Goal: Task Accomplishment & Management: Complete application form

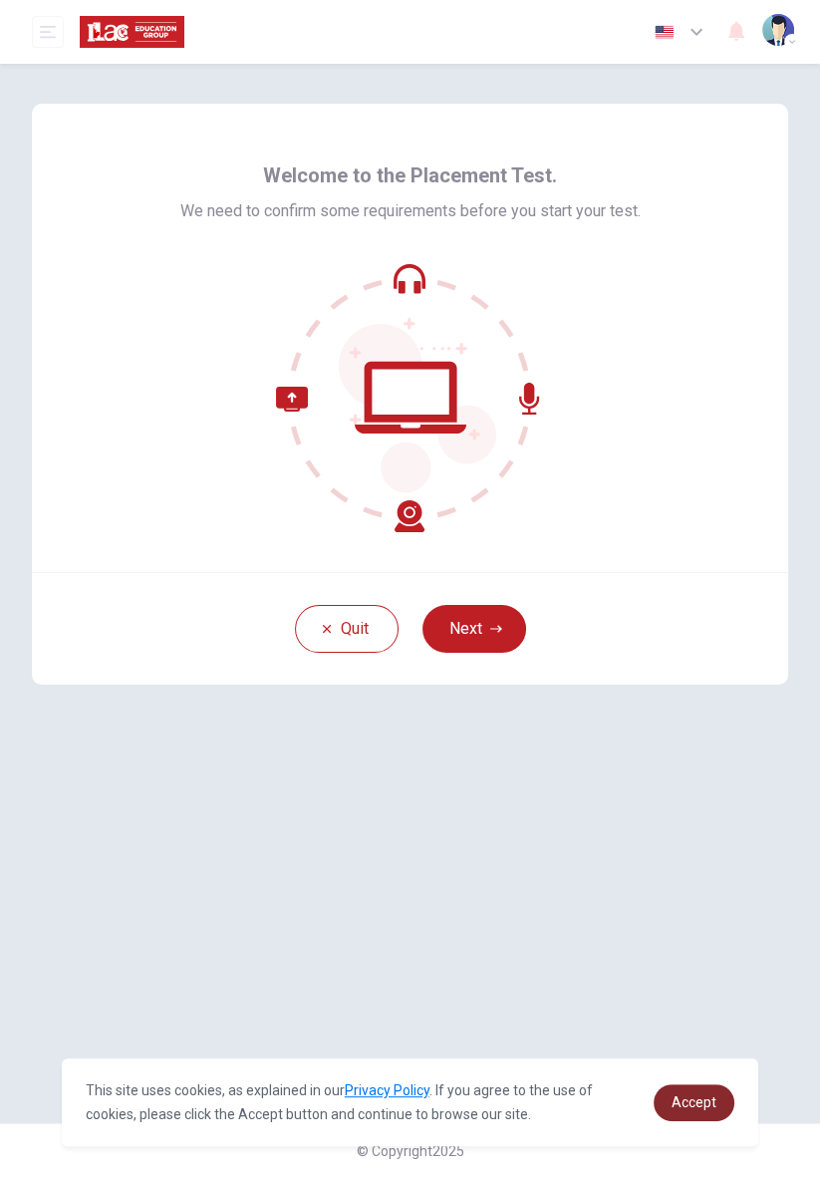
click at [698, 1101] on span "Accept" at bounding box center [694, 1102] width 45 height 16
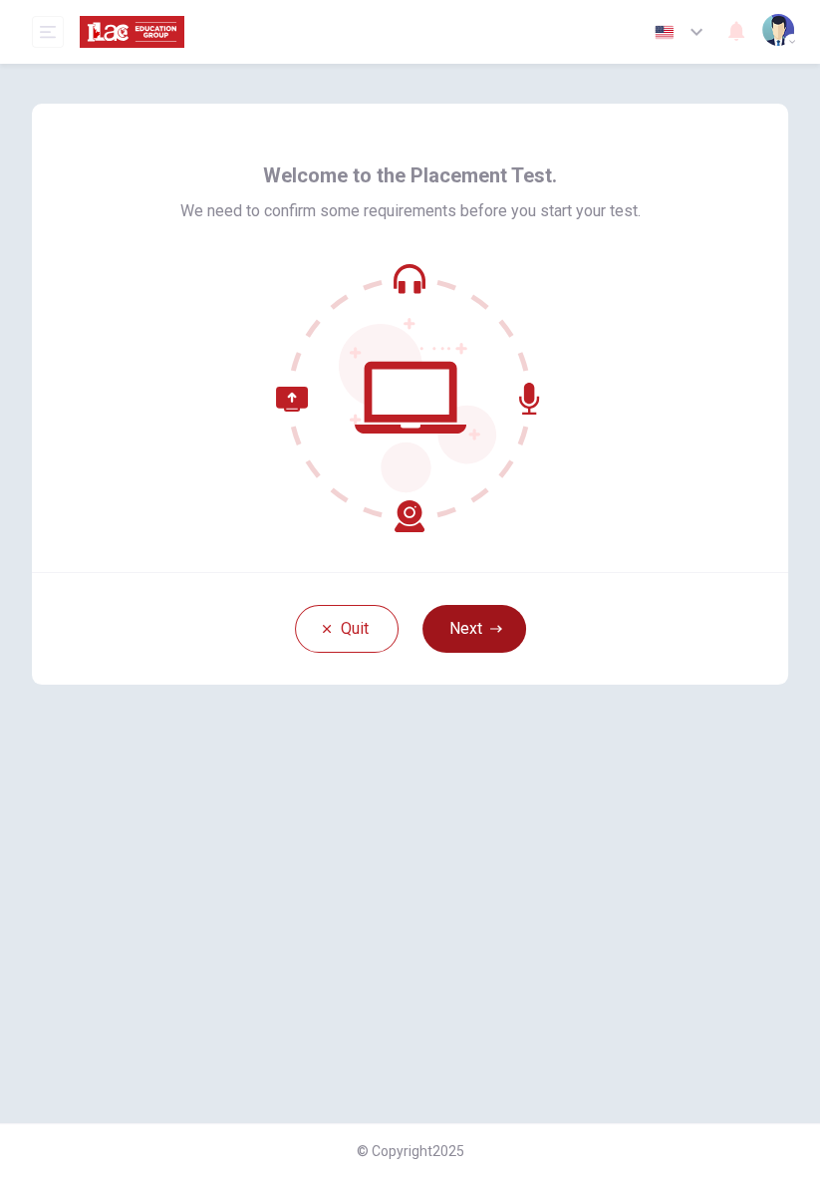
click at [493, 627] on icon "button" at bounding box center [496, 629] width 12 height 12
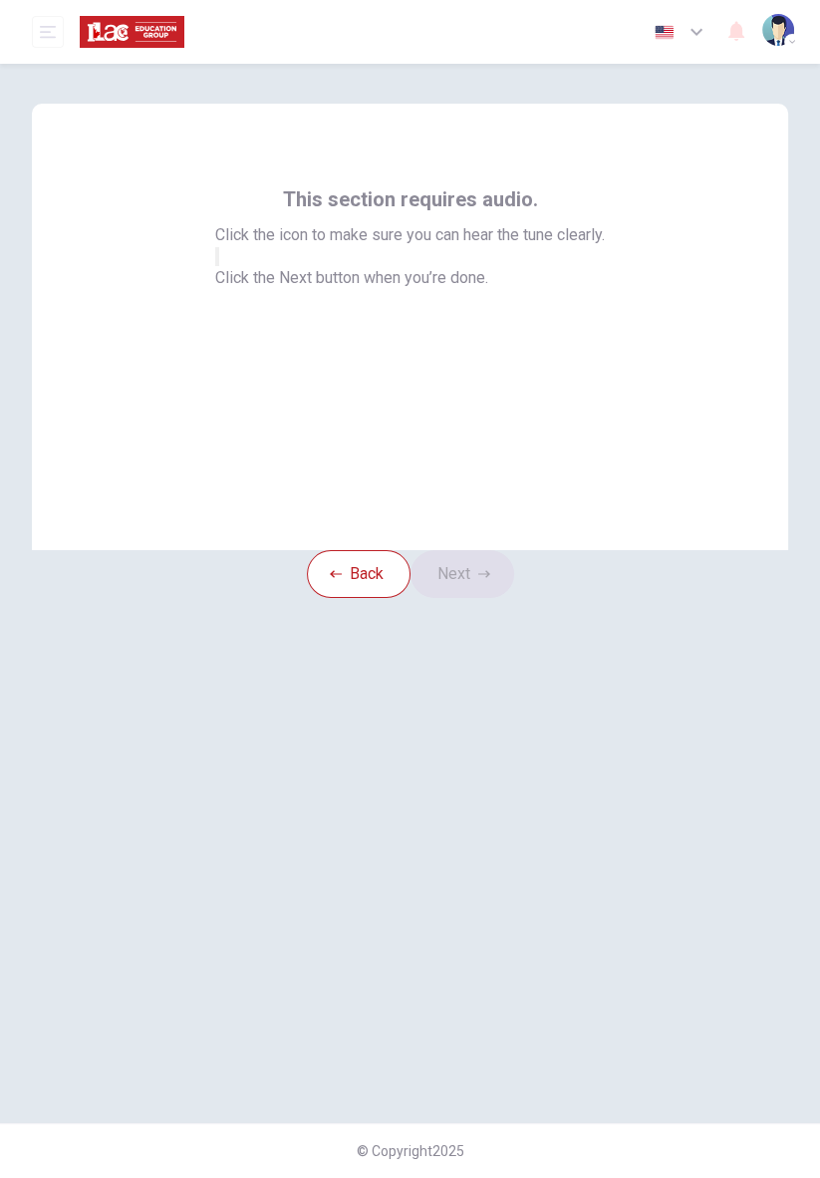
click at [219, 266] on button "button" at bounding box center [217, 256] width 4 height 19
click at [498, 597] on button "Next" at bounding box center [463, 574] width 104 height 48
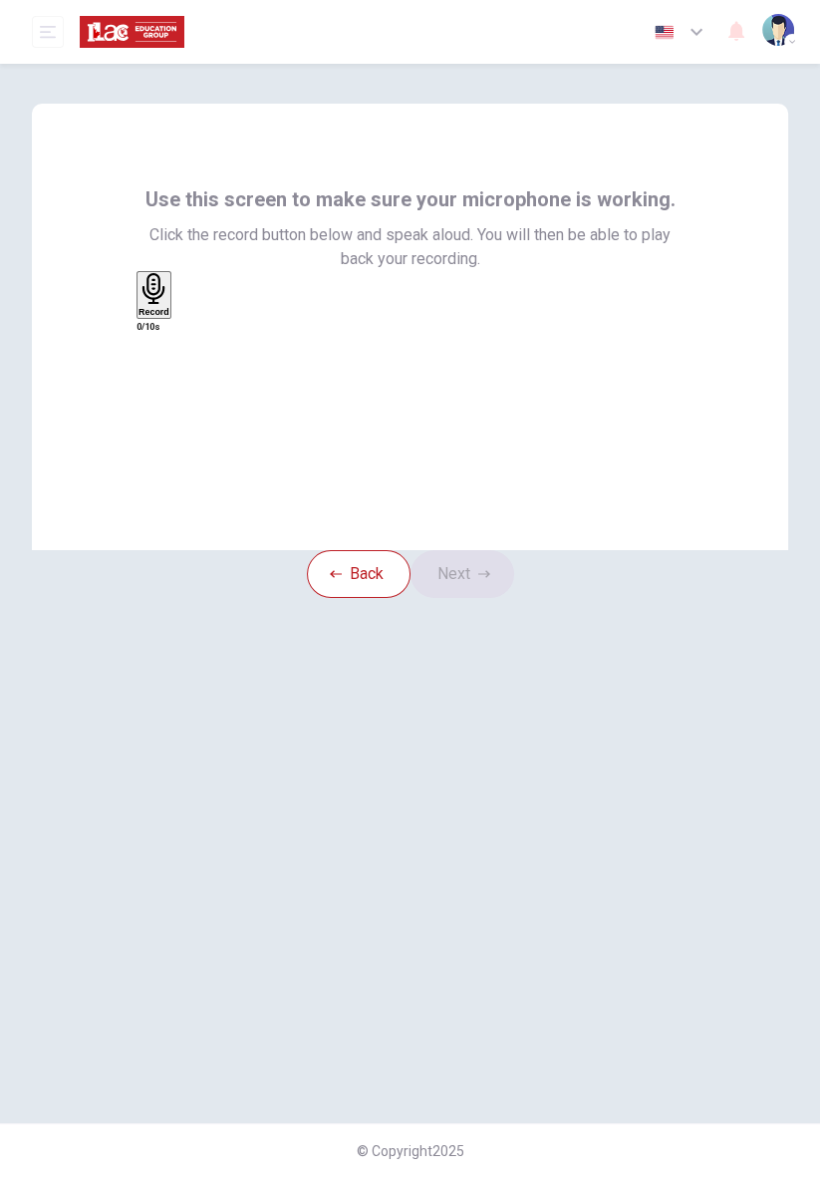
click at [169, 317] on div "Record" at bounding box center [154, 295] width 31 height 44
click at [488, 598] on button "Next" at bounding box center [463, 574] width 104 height 48
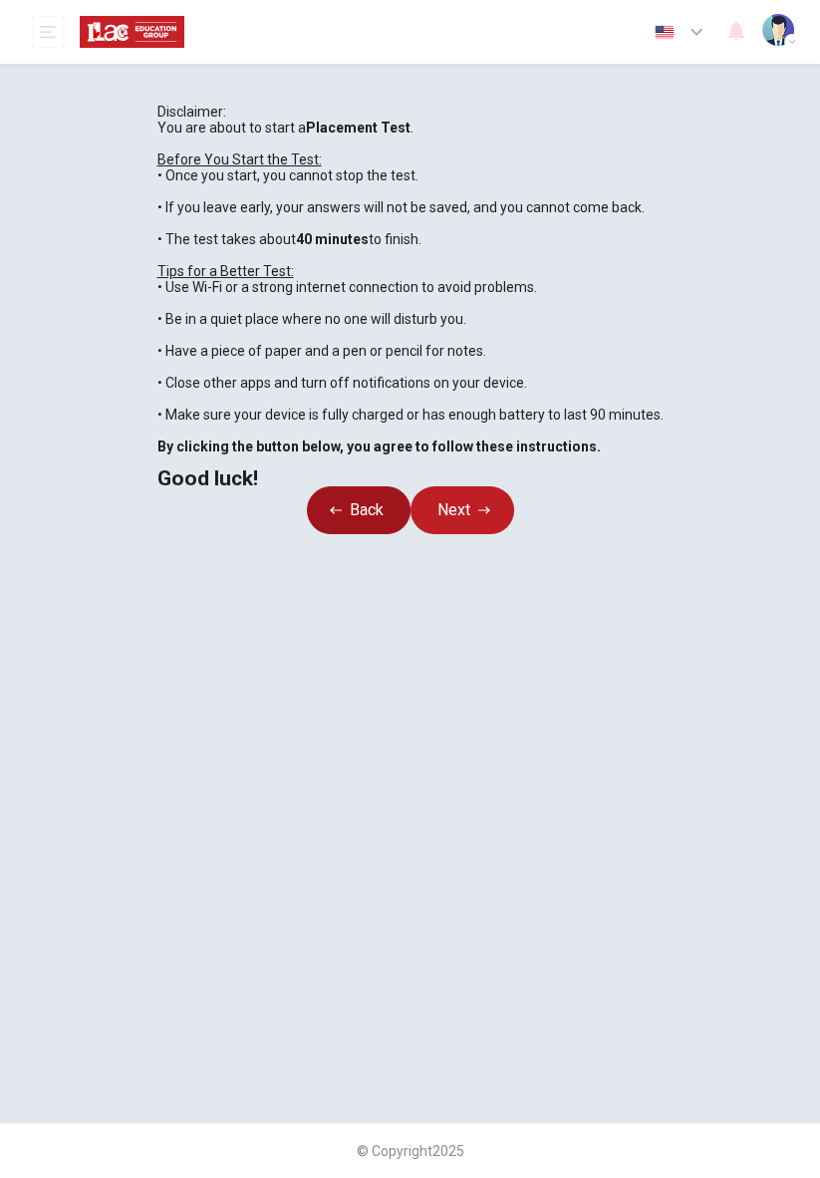
click at [369, 534] on button "Back" at bounding box center [359, 510] width 104 height 48
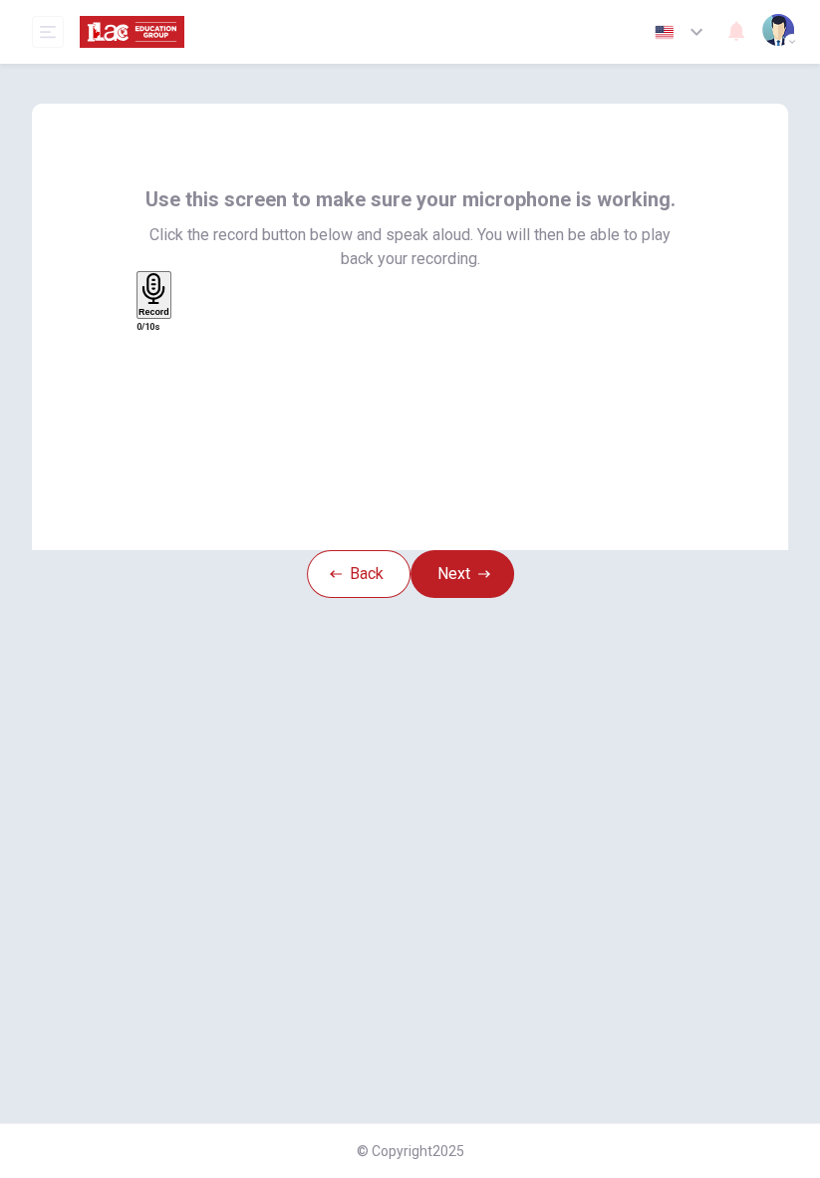
click at [169, 317] on h6 "Record" at bounding box center [154, 312] width 31 height 10
click at [173, 317] on h6 "Record" at bounding box center [157, 312] width 31 height 10
click at [177, 315] on icon "button" at bounding box center [177, 315] width 0 height 0
click at [494, 598] on button "Next" at bounding box center [463, 574] width 104 height 48
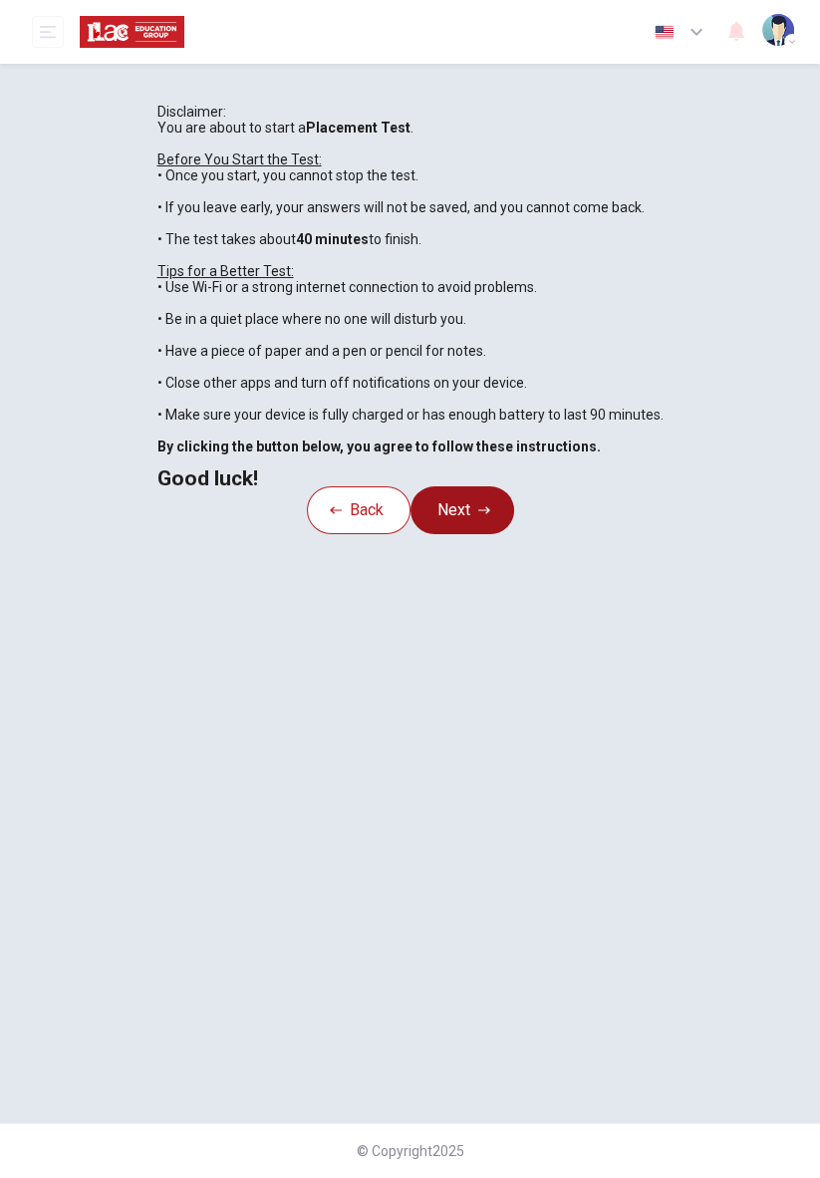
scroll to position [1, 0]
click at [479, 534] on button "Next" at bounding box center [463, 510] width 104 height 48
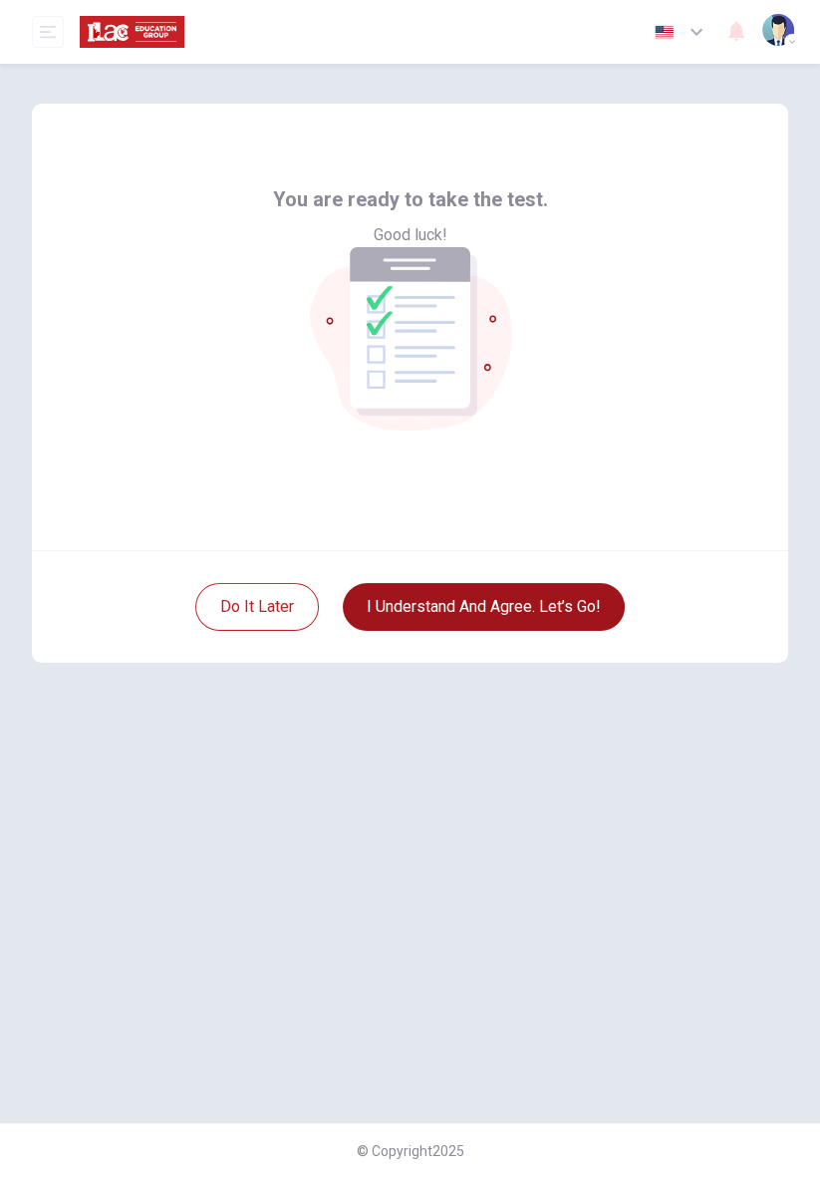
click at [546, 603] on button "I understand and agree. Let’s go!" at bounding box center [484, 607] width 282 height 48
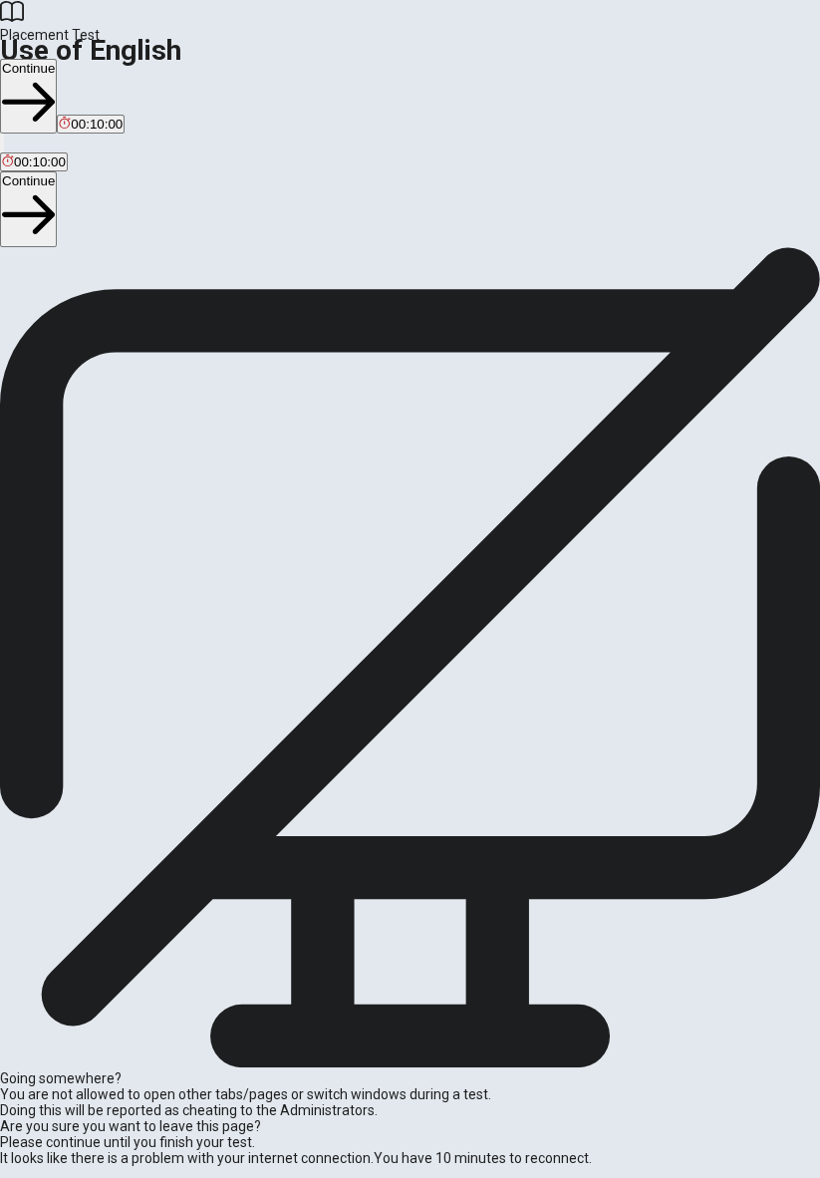
click at [57, 173] on button "Continue" at bounding box center [28, 208] width 57 height 75
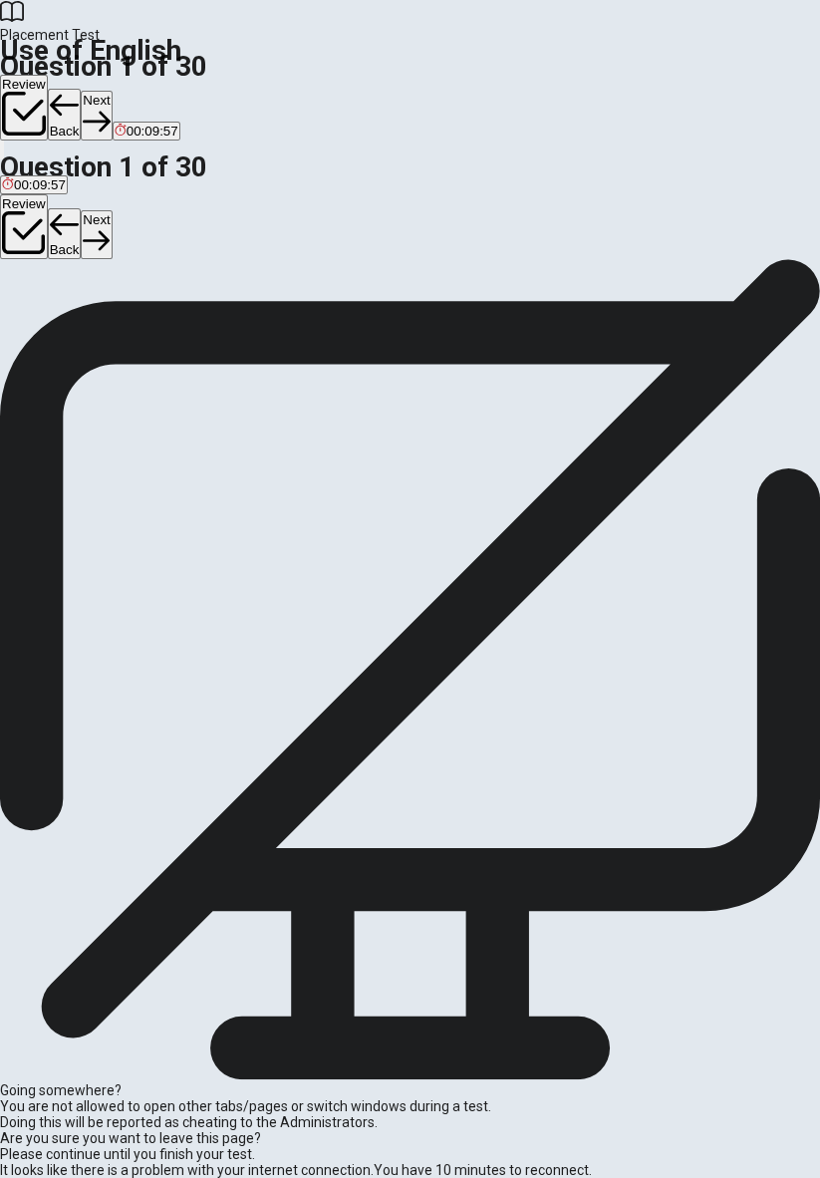
click at [22, 308] on div "A" at bounding box center [12, 300] width 20 height 15
click at [112, 210] on button "Next" at bounding box center [96, 234] width 31 height 49
click at [235, 325] on button "D is studying" at bounding box center [201, 308] width 67 height 34
click at [112, 210] on button "Next" at bounding box center [96, 234] width 31 height 49
click at [65, 308] on div "A" at bounding box center [33, 300] width 63 height 15
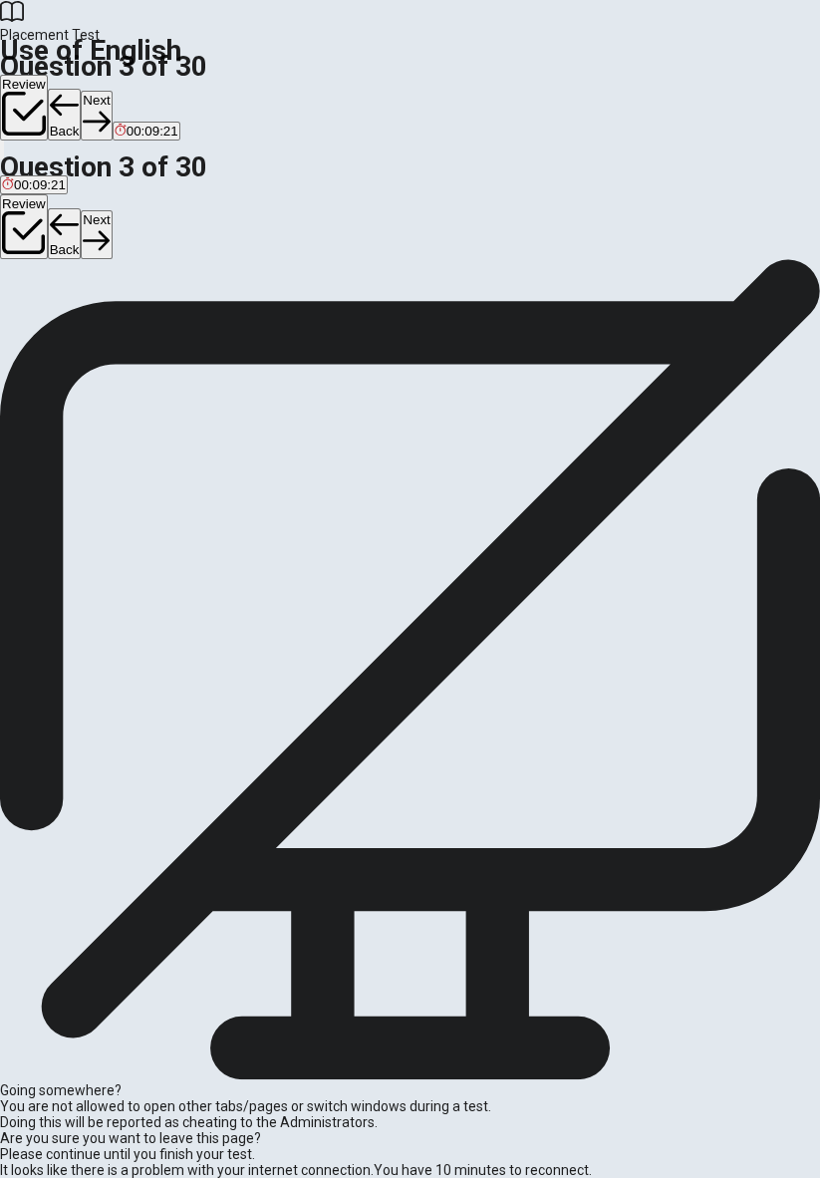
click at [110, 227] on icon "button" at bounding box center [96, 240] width 27 height 27
click at [57, 325] on button "A has lived" at bounding box center [28, 308] width 57 height 34
click at [112, 210] on button "Next" at bounding box center [96, 234] width 31 height 49
click at [65, 325] on button "A homework" at bounding box center [32, 308] width 65 height 34
click at [112, 210] on button "Next" at bounding box center [96, 234] width 31 height 49
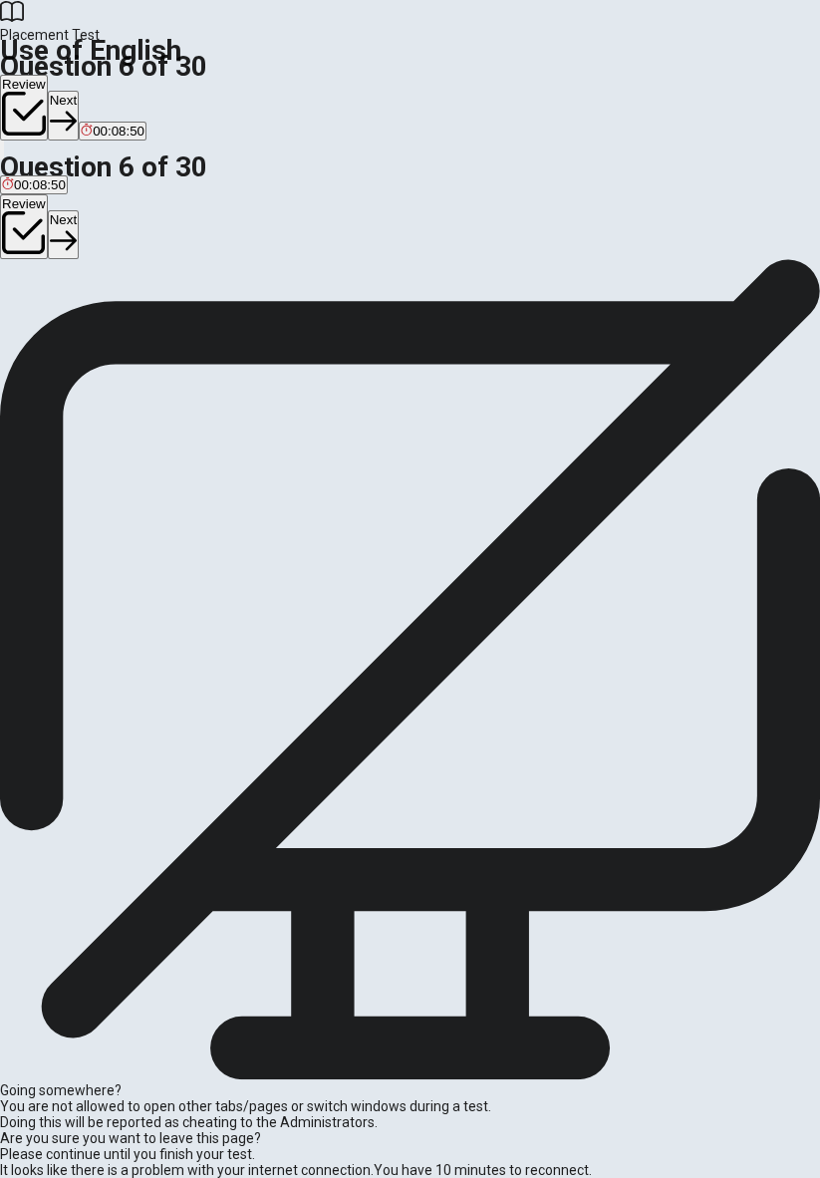
click at [32, 308] on div "A" at bounding box center [17, 300] width 30 height 15
click at [79, 210] on button "Next" at bounding box center [63, 234] width 31 height 49
click at [58, 308] on div "A" at bounding box center [30, 300] width 56 height 15
click at [112, 210] on button "Next" at bounding box center [96, 234] width 31 height 49
click at [154, 308] on div "B" at bounding box center [100, 300] width 110 height 15
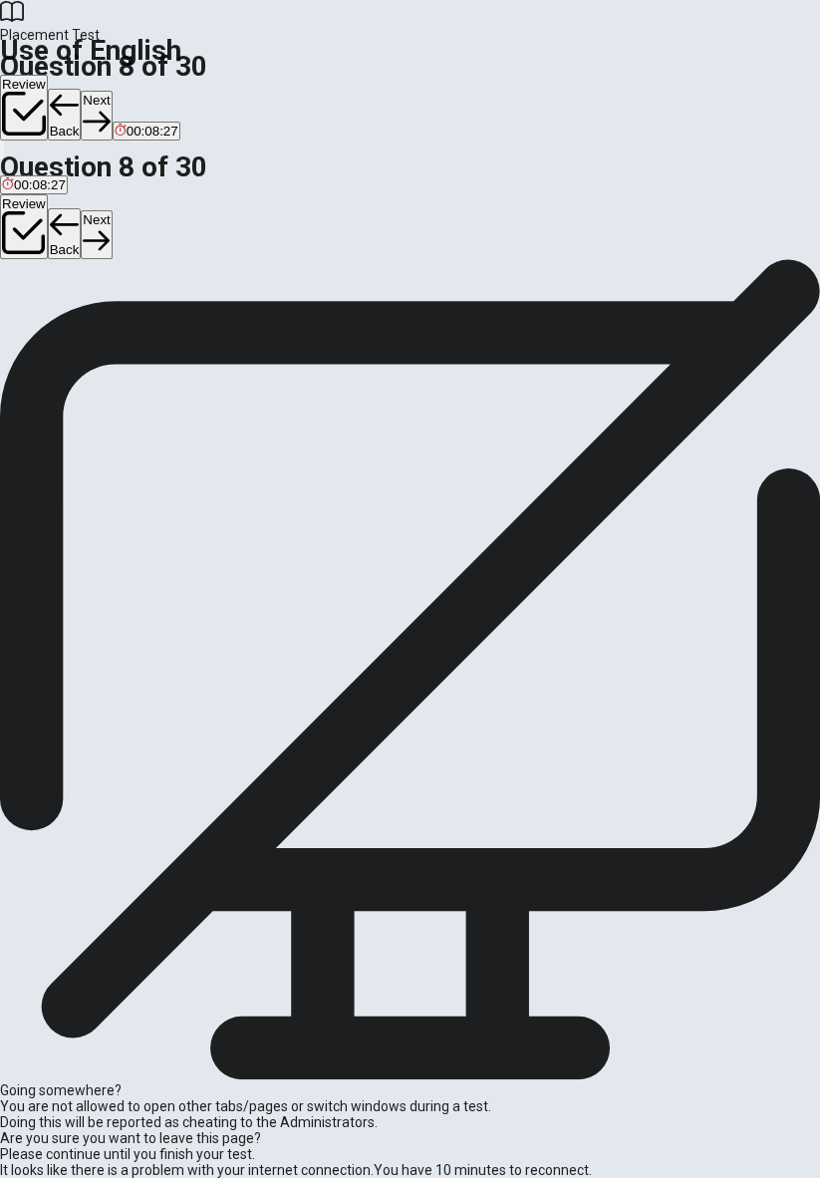
click at [112, 210] on button "Next" at bounding box center [96, 234] width 31 height 49
click at [67, 308] on div "B" at bounding box center [49, 300] width 35 height 15
click at [112, 210] on button "Next" at bounding box center [96, 234] width 31 height 49
click at [35, 308] on div "A" at bounding box center [18, 300] width 33 height 15
click at [112, 210] on button "Next" at bounding box center [96, 234] width 31 height 49
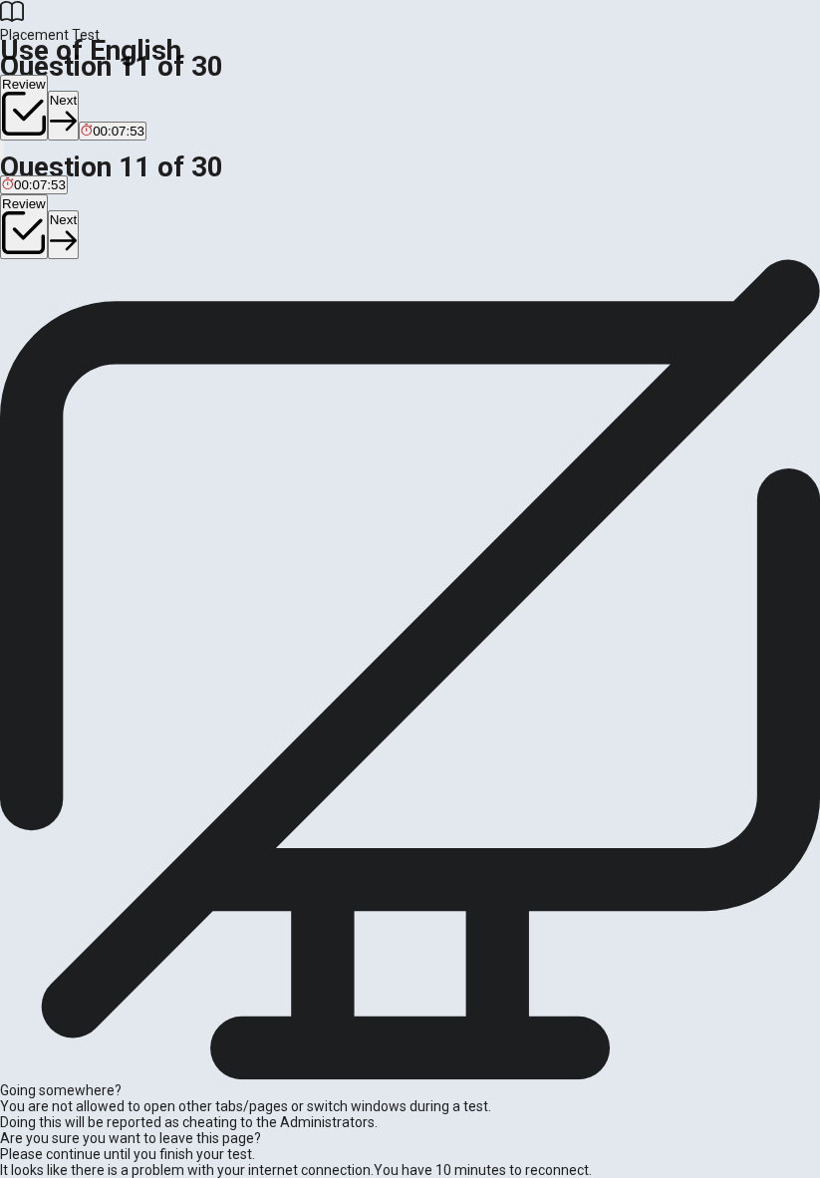
click at [105, 308] on div "A" at bounding box center [53, 300] width 103 height 15
click at [79, 210] on button "Next" at bounding box center [63, 234] width 31 height 49
click at [67, 308] on div "C" at bounding box center [62, 300] width 10 height 15
click at [112, 210] on button "Next" at bounding box center [96, 234] width 31 height 49
click at [76, 308] on div "C" at bounding box center [57, 300] width 37 height 15
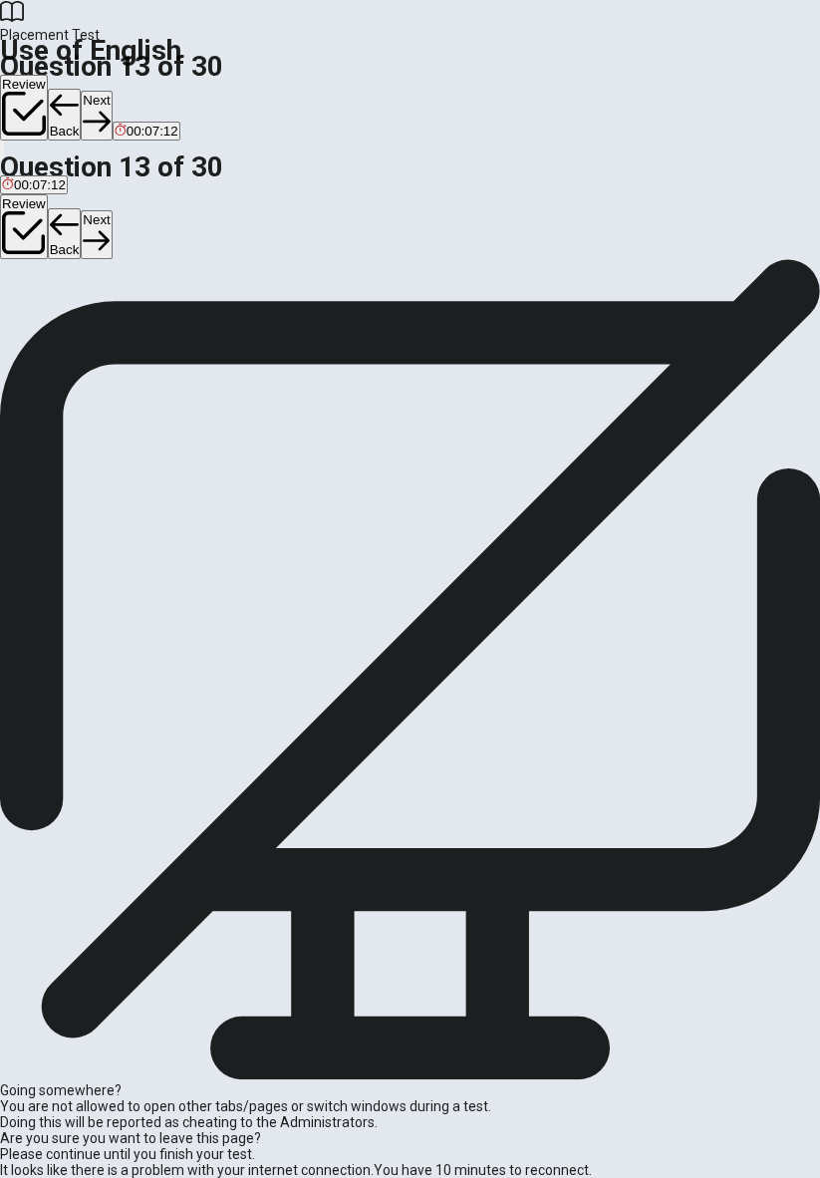
click at [112, 210] on button "Next" at bounding box center [96, 234] width 31 height 49
click at [17, 308] on div "A" at bounding box center [9, 300] width 15 height 15
click at [112, 210] on button "Next" at bounding box center [96, 234] width 31 height 49
click at [89, 308] on div "B" at bounding box center [66, 300] width 45 height 15
click at [112, 210] on button "Next" at bounding box center [96, 234] width 31 height 49
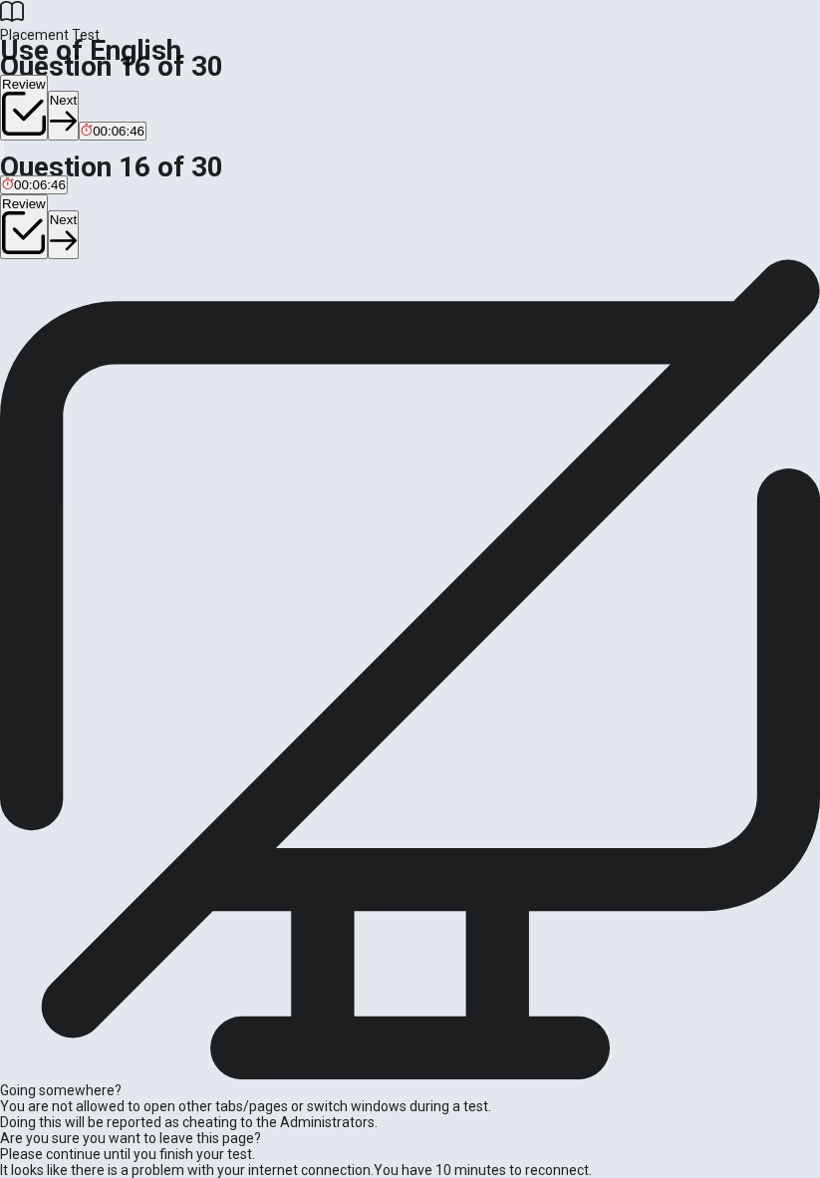
click at [119, 325] on button "D bag" at bounding box center [106, 308] width 26 height 34
click at [79, 210] on button "Next" at bounding box center [63, 234] width 31 height 49
click at [111, 308] on div "C" at bounding box center [93, 300] width 36 height 15
click at [112, 210] on button "Next" at bounding box center [96, 234] width 31 height 49
click at [134, 308] on div "D" at bounding box center [121, 300] width 25 height 15
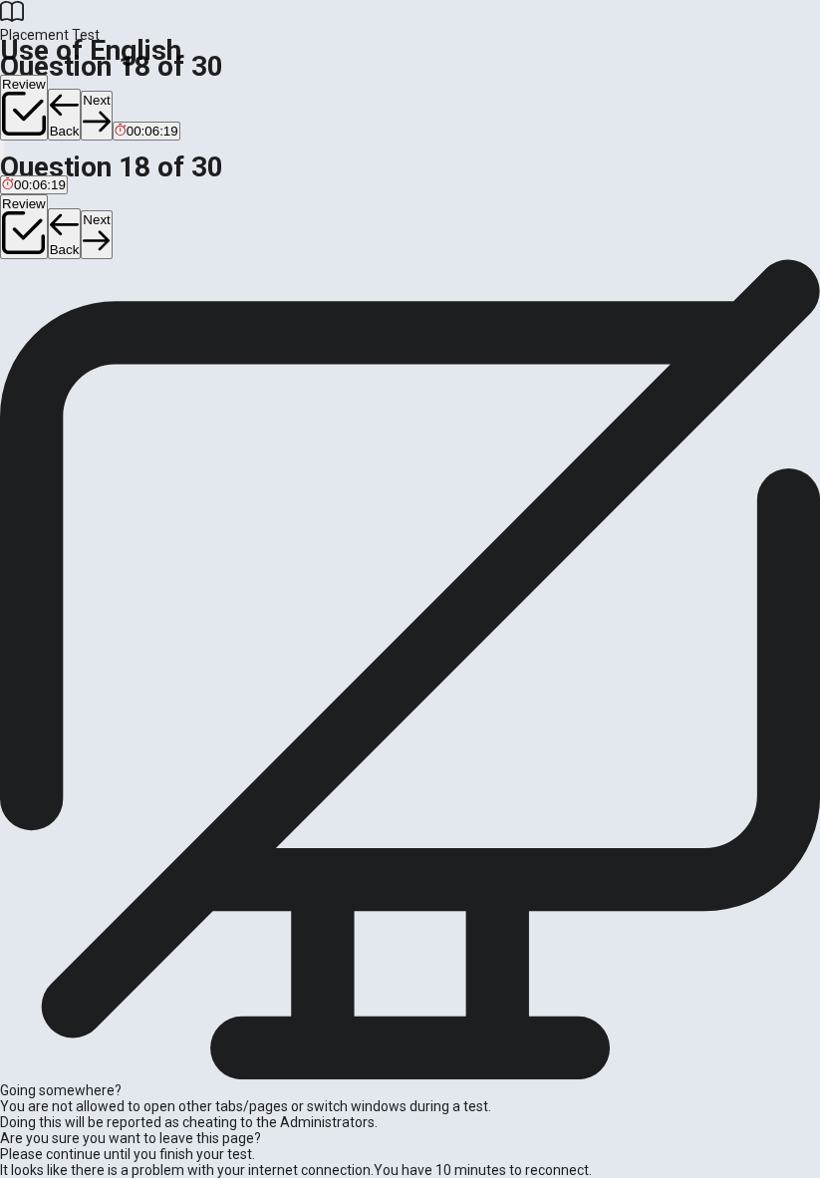
click at [112, 210] on button "Next" at bounding box center [96, 234] width 31 height 49
click at [67, 308] on div "B" at bounding box center [56, 300] width 22 height 15
click at [112, 210] on button "Next" at bounding box center [96, 234] width 31 height 49
click at [64, 308] on div "C" at bounding box center [55, 300] width 17 height 15
click at [112, 210] on button "Next" at bounding box center [96, 234] width 31 height 49
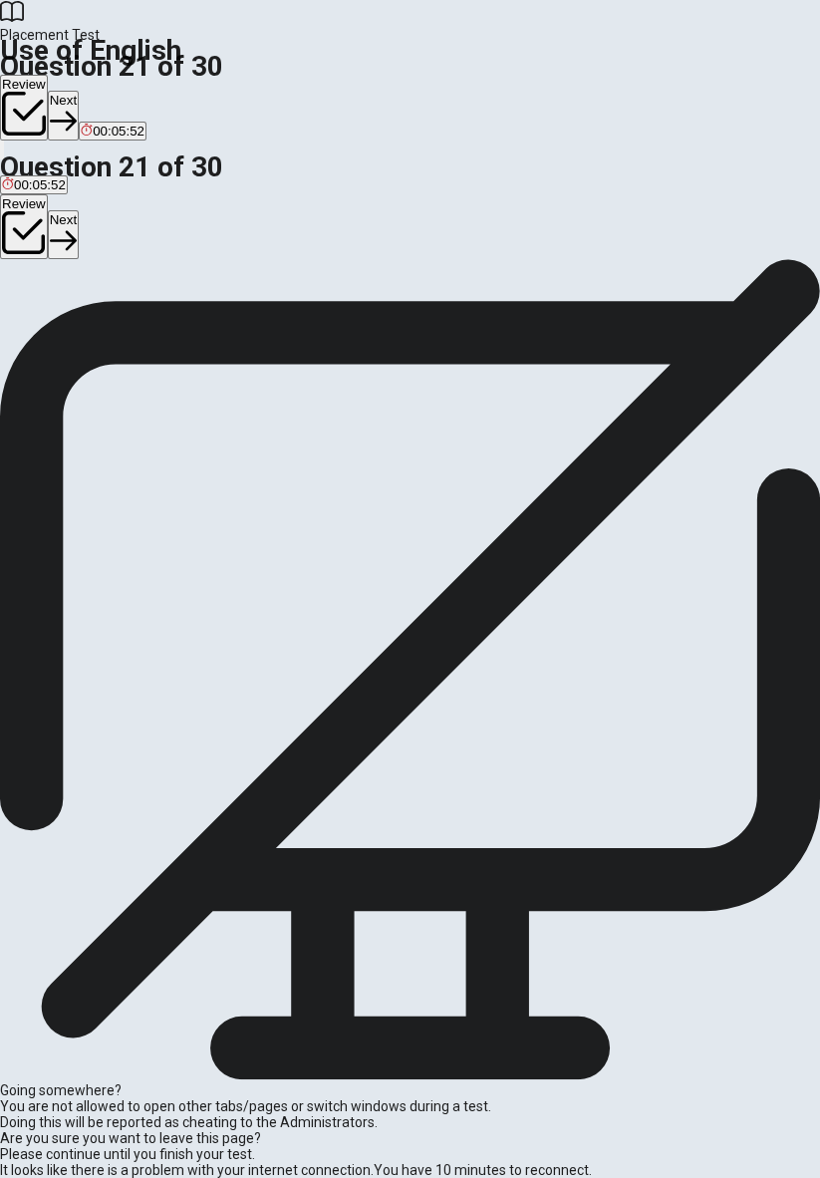
click at [31, 308] on div "A" at bounding box center [16, 300] width 29 height 15
click at [79, 210] on button "Next" at bounding box center [63, 234] width 31 height 49
click at [126, 308] on div "D" at bounding box center [115, 300] width 22 height 15
click at [112, 210] on button "Next" at bounding box center [96, 234] width 31 height 49
click at [343, 325] on button "D what he did" at bounding box center [309, 308] width 72 height 34
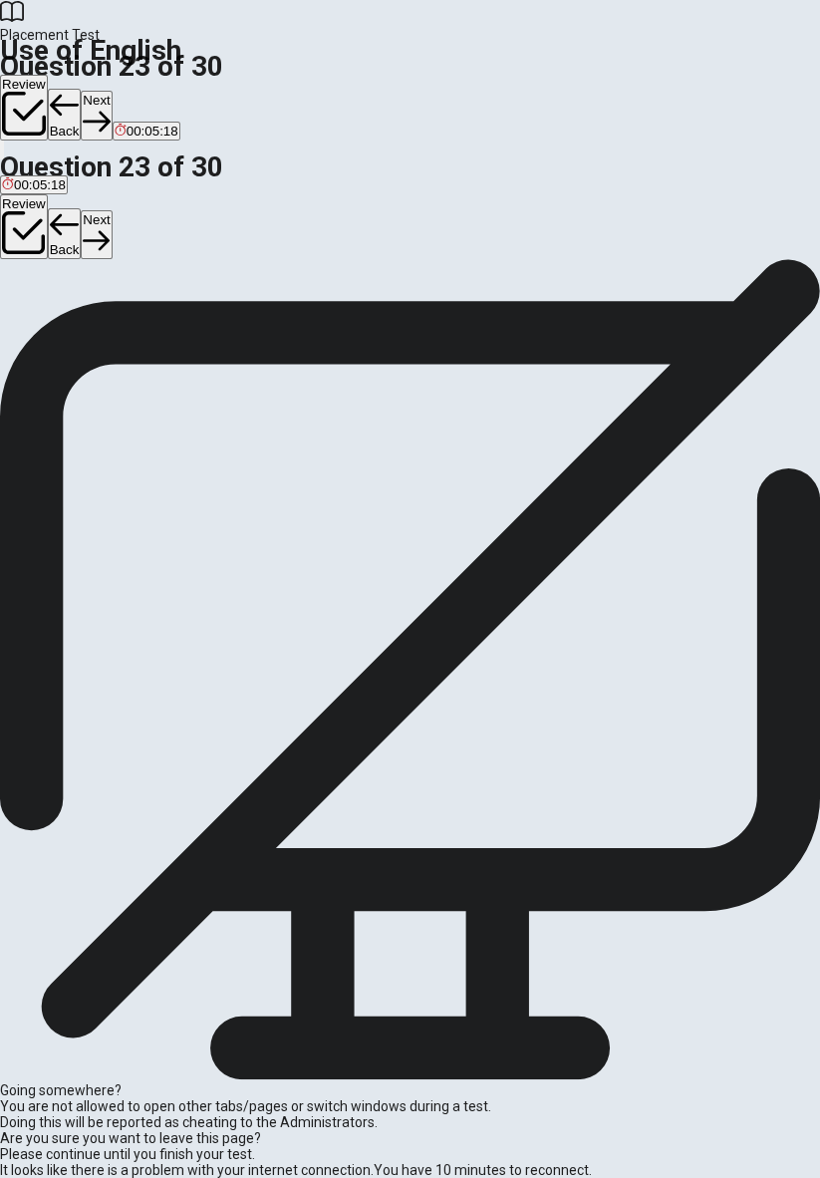
click at [110, 227] on icon "button" at bounding box center [96, 240] width 27 height 27
click at [49, 323] on span "planned" at bounding box center [25, 315] width 47 height 15
click at [112, 210] on button "Next" at bounding box center [96, 234] width 31 height 49
click at [116, 323] on span "normal or expected" at bounding box center [59, 315] width 114 height 15
click at [112, 210] on button "Next" at bounding box center [96, 234] width 31 height 49
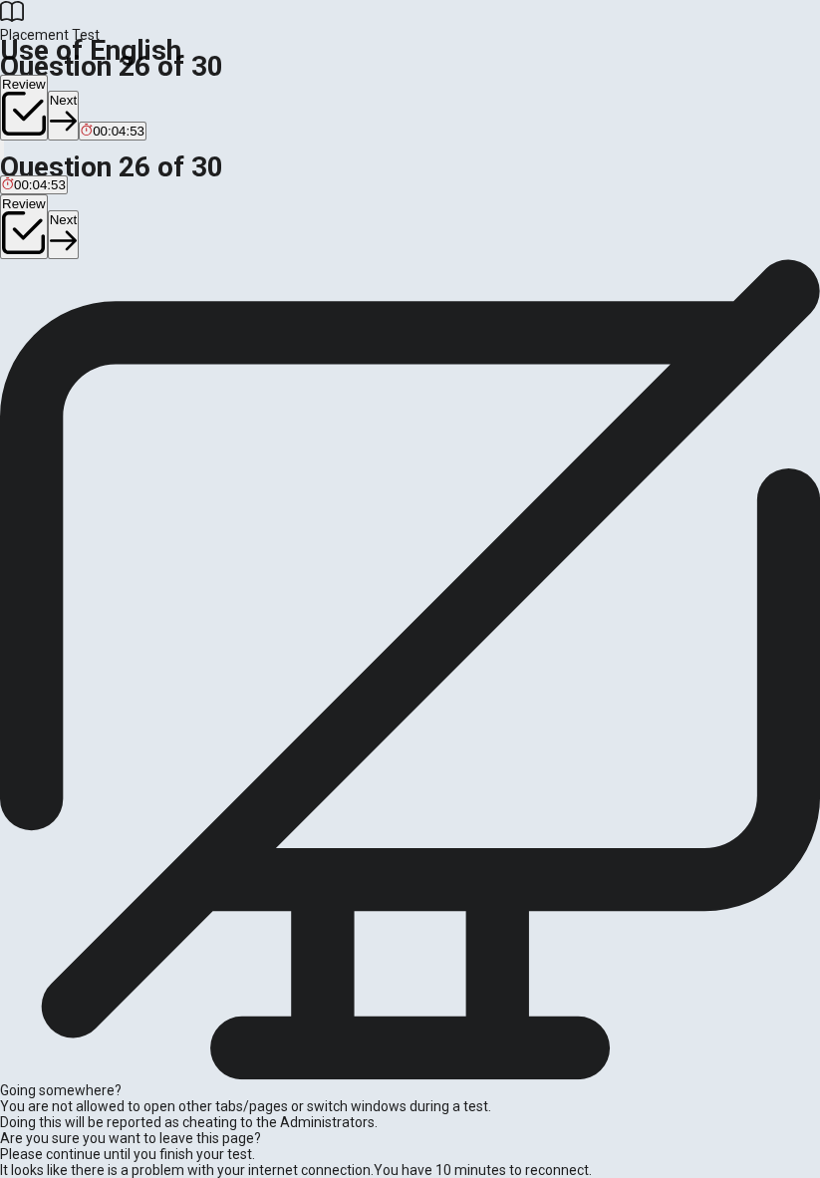
click at [64, 323] on span "not certain" at bounding box center [33, 315] width 62 height 15
click at [79, 210] on button "Next" at bounding box center [63, 234] width 31 height 49
click at [98, 323] on span "Compact" at bounding box center [71, 315] width 53 height 15
click at [112, 210] on button "Next" at bounding box center [96, 234] width 31 height 49
click at [72, 325] on button "A long-lasting" at bounding box center [36, 308] width 72 height 34
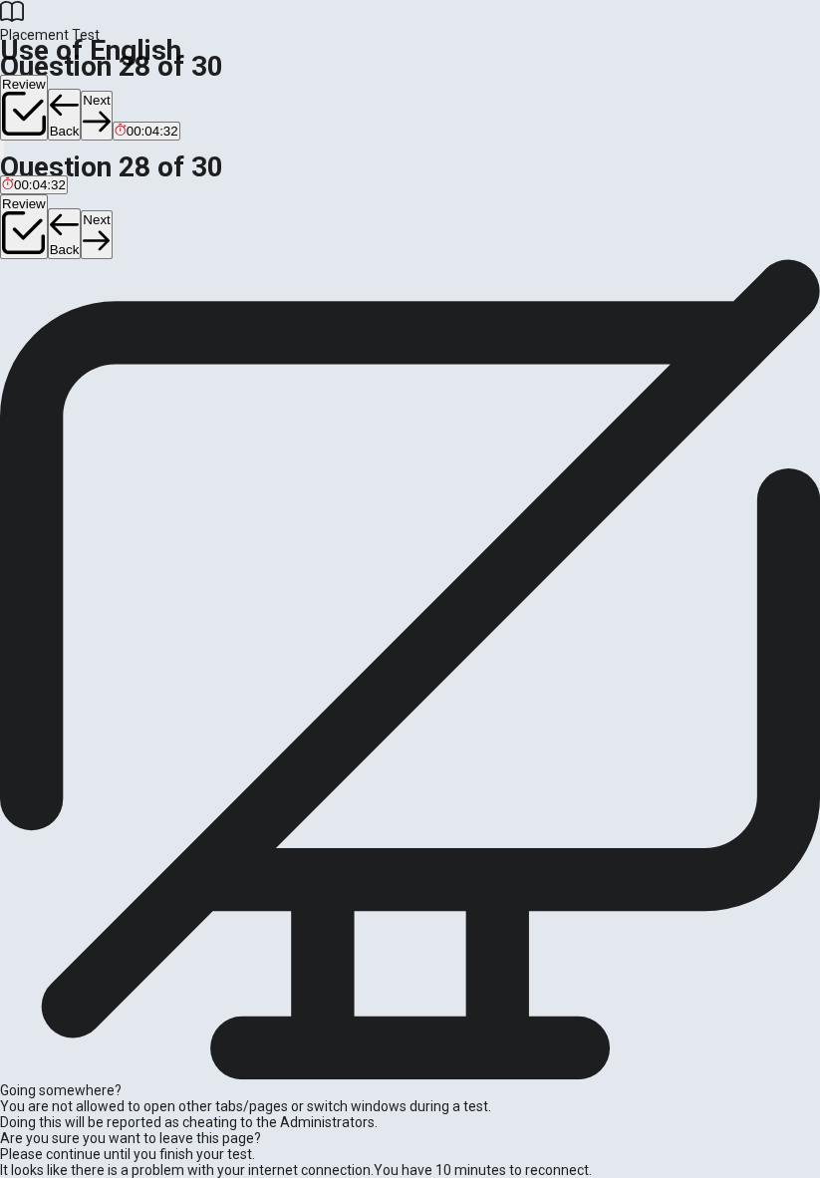
click at [112, 210] on button "Next" at bounding box center [96, 234] width 31 height 49
click at [225, 325] on button "B one after another" at bounding box center [173, 308] width 106 height 34
click at [112, 210] on button "Next" at bounding box center [96, 234] width 31 height 49
click at [191, 325] on button "D repairs" at bounding box center [168, 308] width 45 height 34
click at [112, 210] on button "Next" at bounding box center [96, 234] width 31 height 49
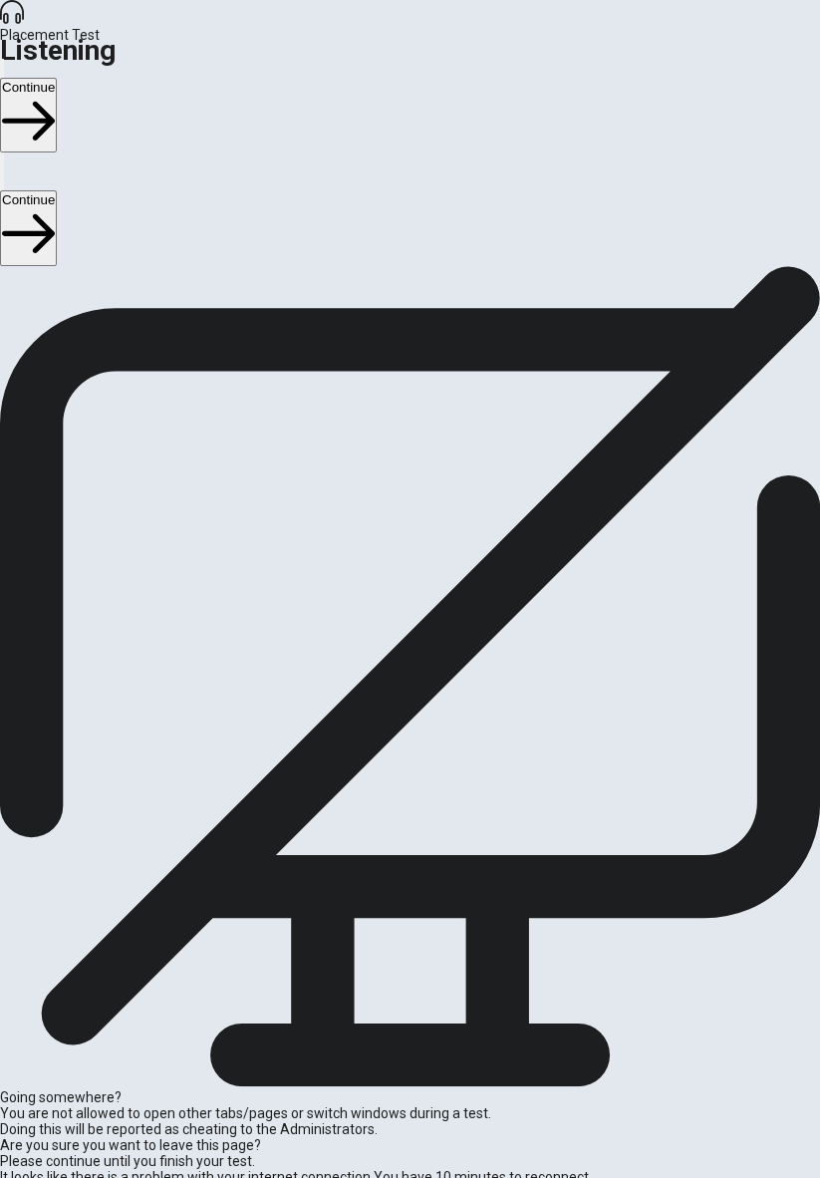
click at [57, 190] on button "Continue" at bounding box center [28, 227] width 57 height 75
click at [619, 266] on div "Question 1 Has the woman already tried clearing her files? A She tried once B Y…" at bounding box center [410, 266] width 820 height 0
click at [723, 190] on div "Continue" at bounding box center [410, 227] width 820 height 75
type input "9"
click at [13, 279] on input "checkbox" at bounding box center [6, 272] width 13 height 13
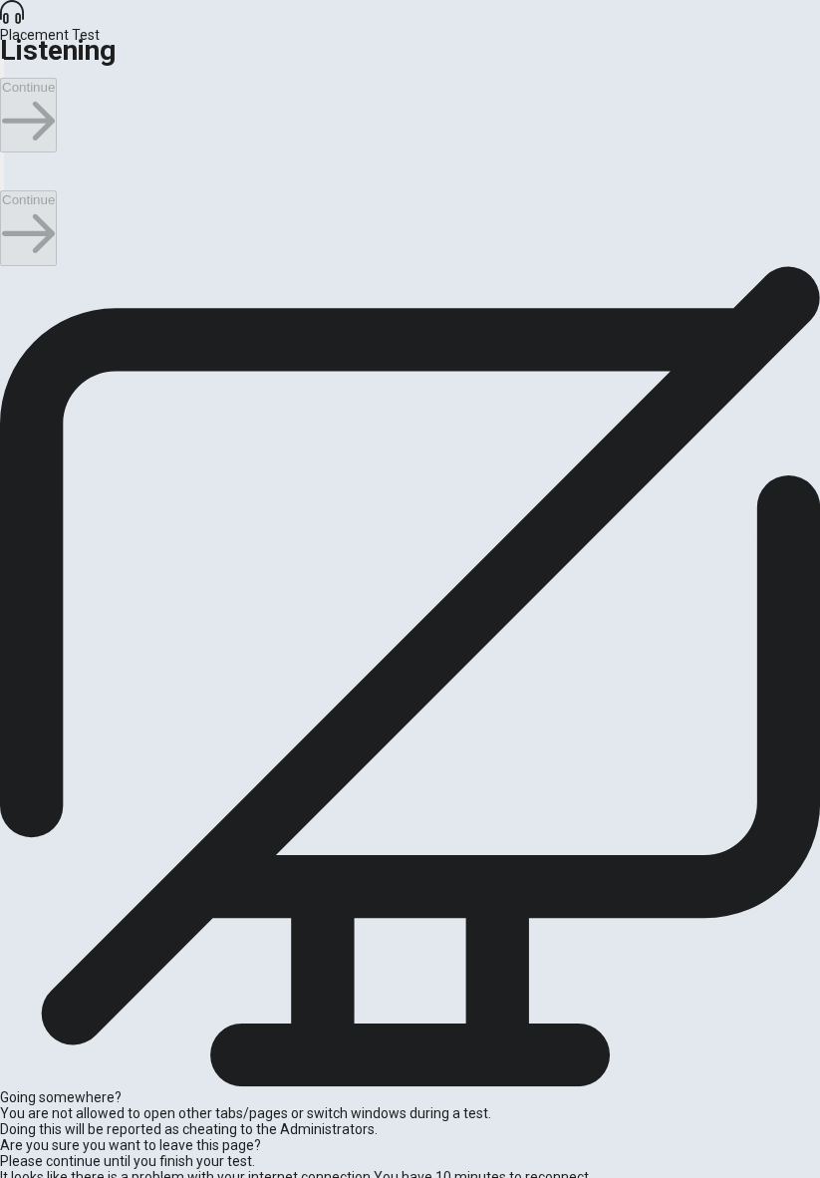
checkbox input "true"
type input "10"
click at [13, 279] on input "checkbox" at bounding box center [6, 272] width 13 height 13
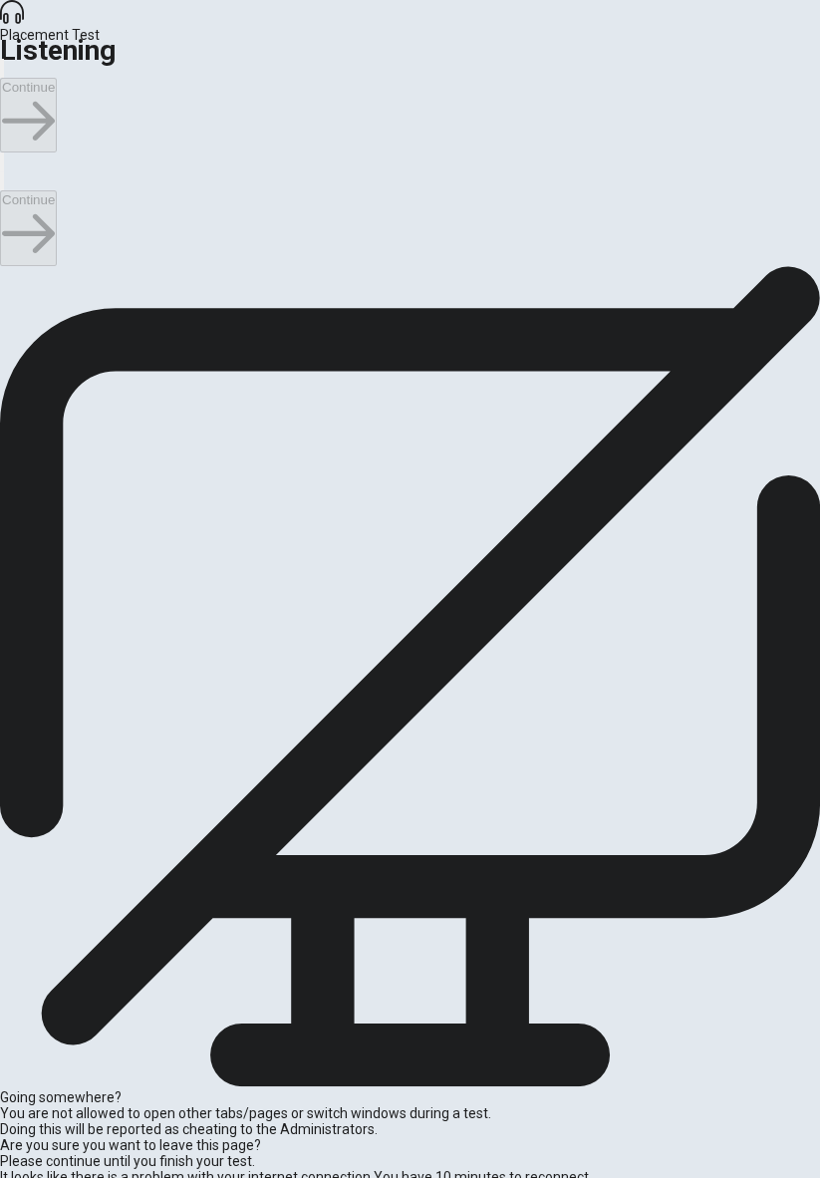
checkbox input "true"
type input "16"
click at [13, 279] on input "checkbox" at bounding box center [6, 272] width 13 height 13
checkbox input "false"
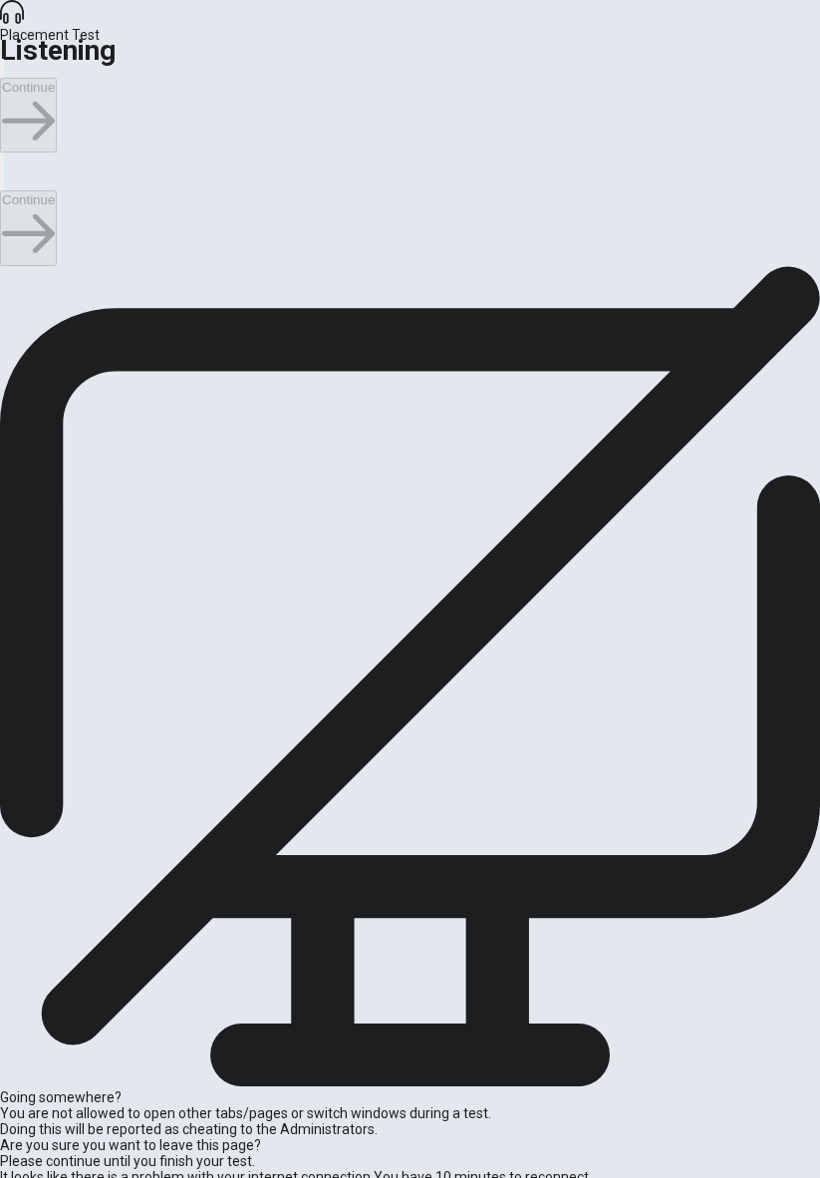
scroll to position [382, 0]
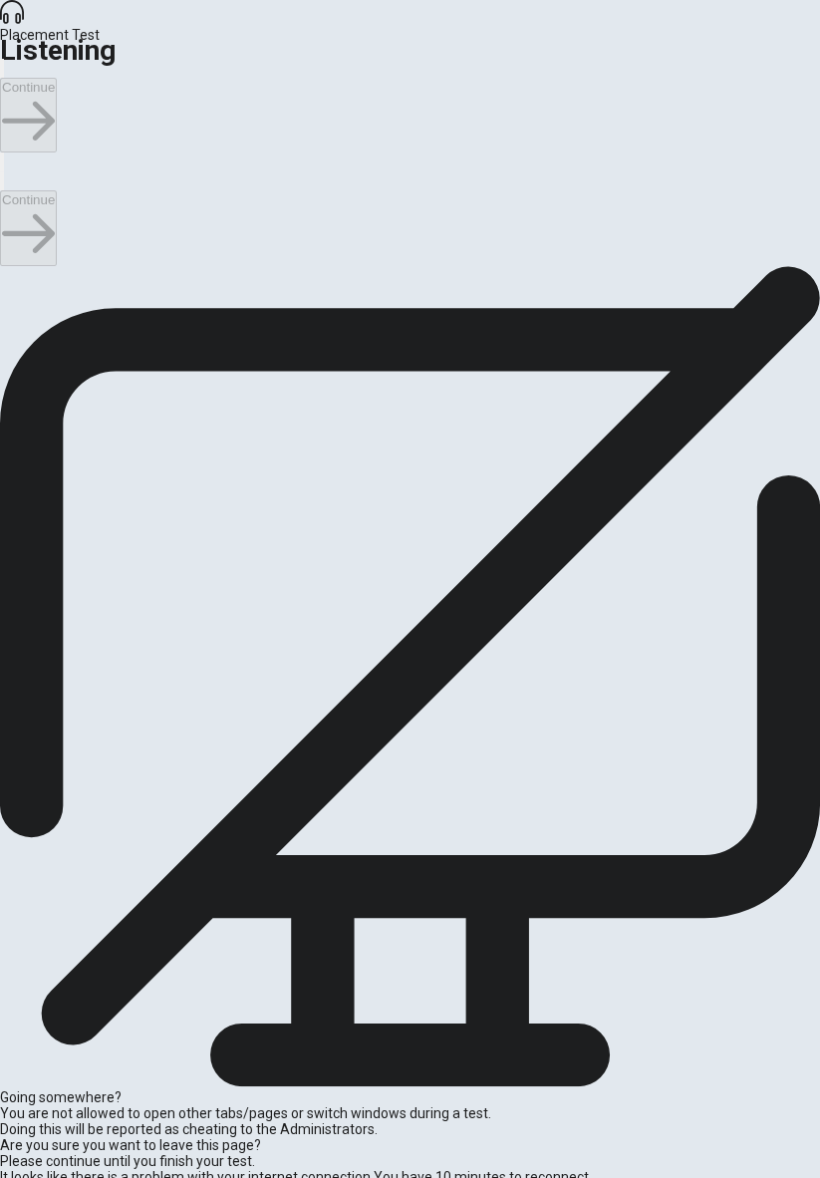
click at [57, 190] on button "Continue" at bounding box center [28, 227] width 57 height 75
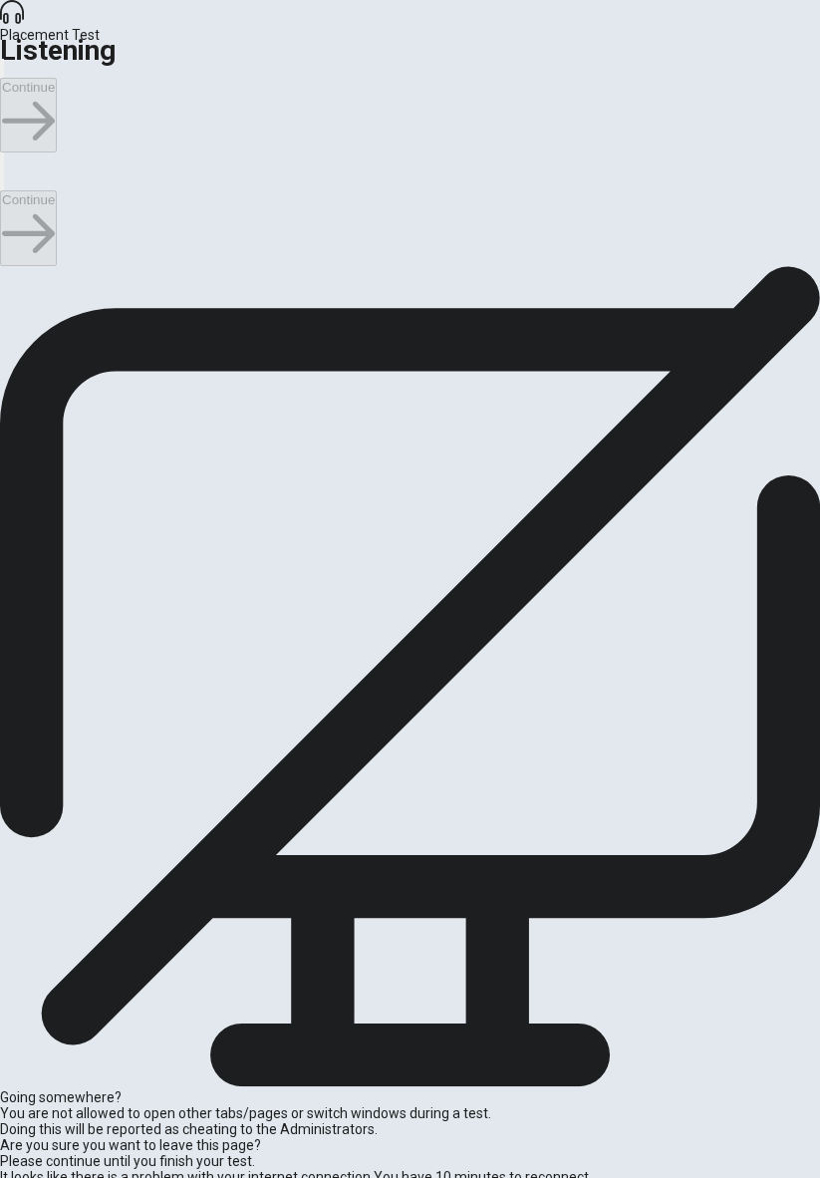
scroll to position [1596, 0]
click at [57, 190] on button "Continue" at bounding box center [28, 227] width 57 height 75
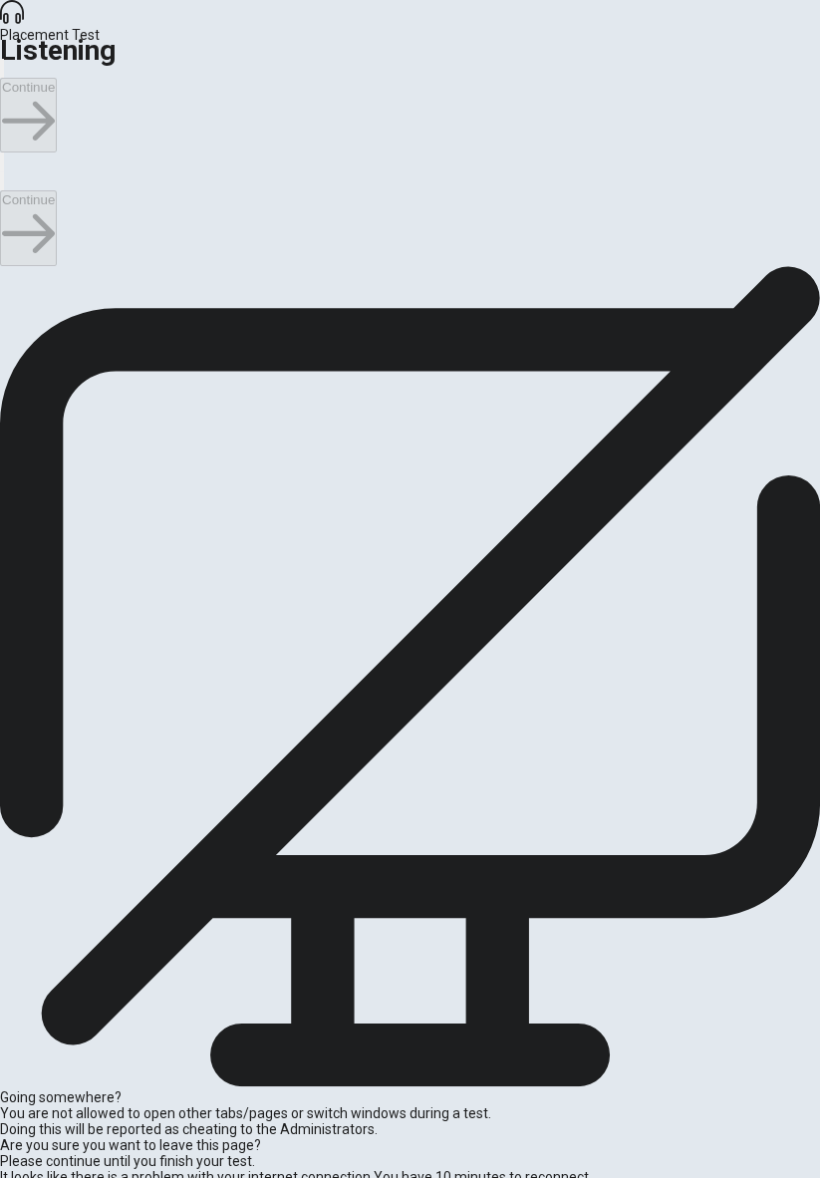
scroll to position [0, 0]
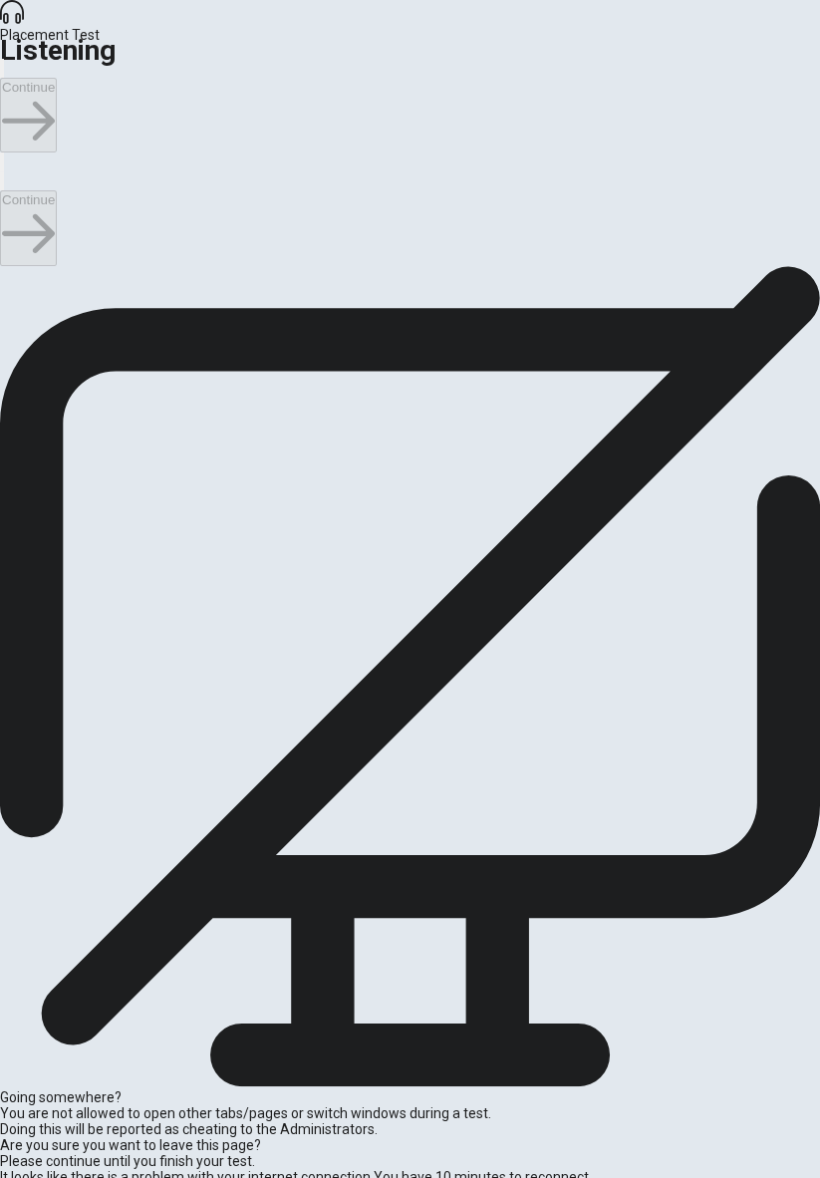
click at [57, 190] on button "Continue" at bounding box center [28, 227] width 57 height 75
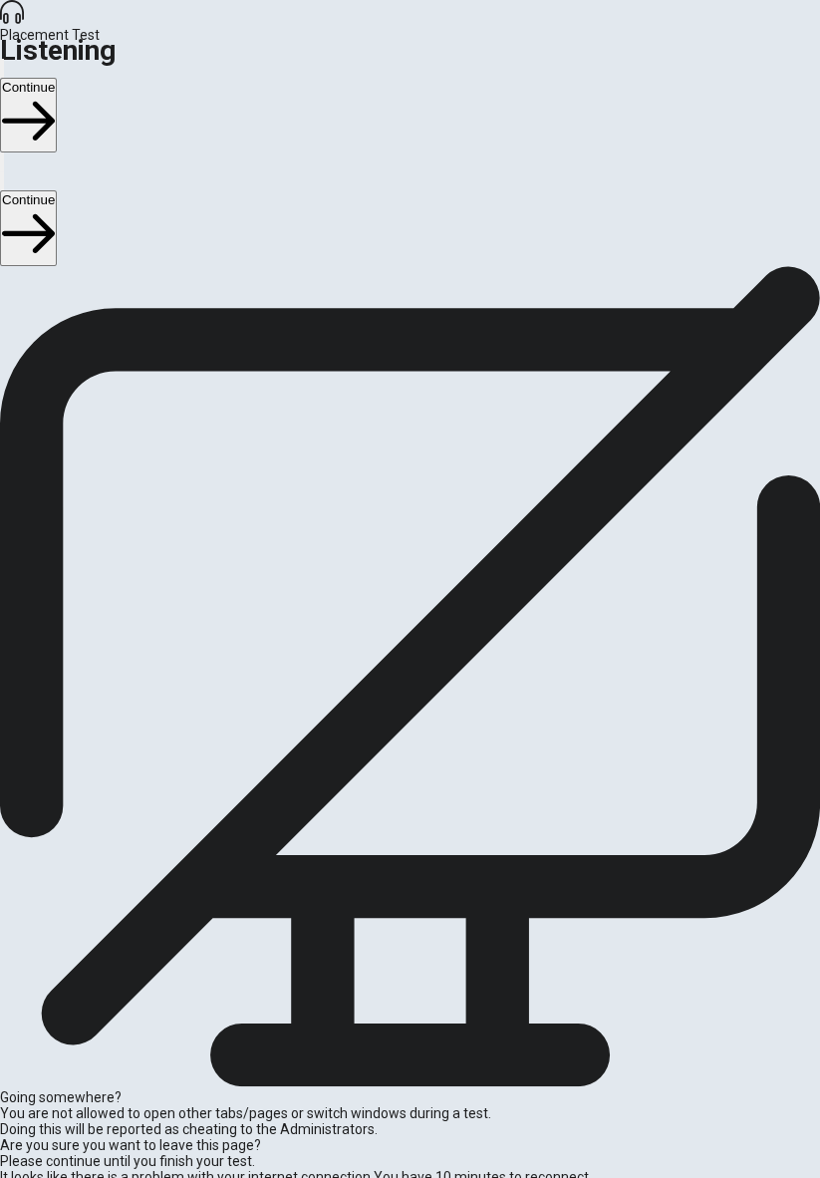
click at [57, 190] on button "Continue" at bounding box center [28, 227] width 57 height 75
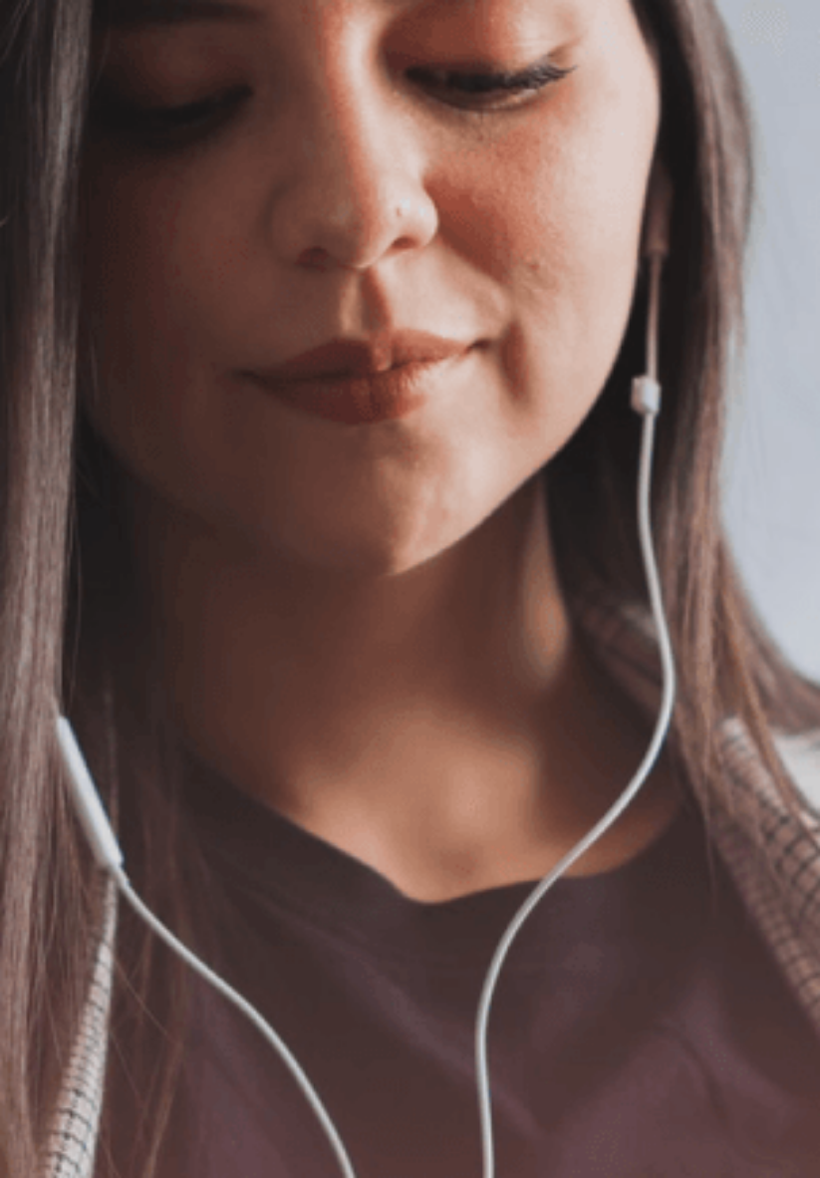
scroll to position [8, 0]
click at [57, 190] on button "Continue" at bounding box center [28, 227] width 57 height 75
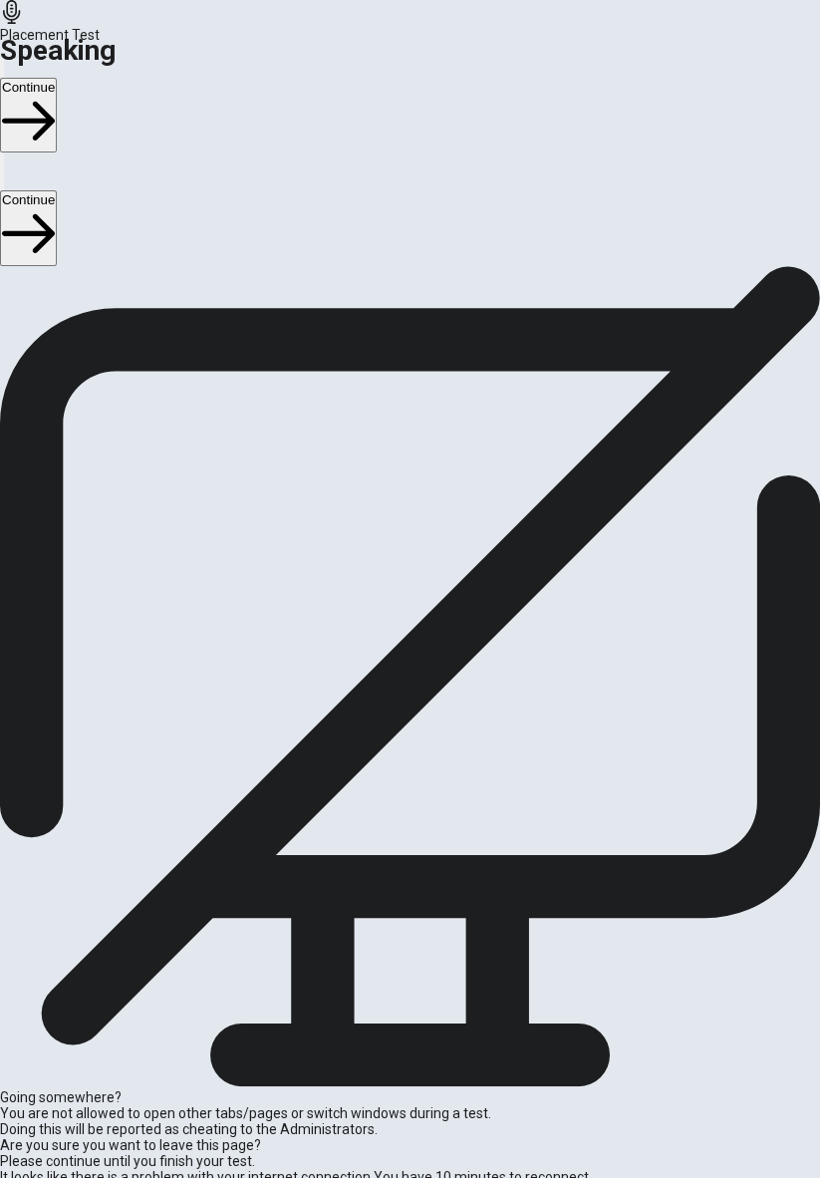
click at [411, 585] on icon "Play Audio" at bounding box center [401, 573] width 19 height 24
click at [57, 190] on button "Continue" at bounding box center [28, 227] width 57 height 75
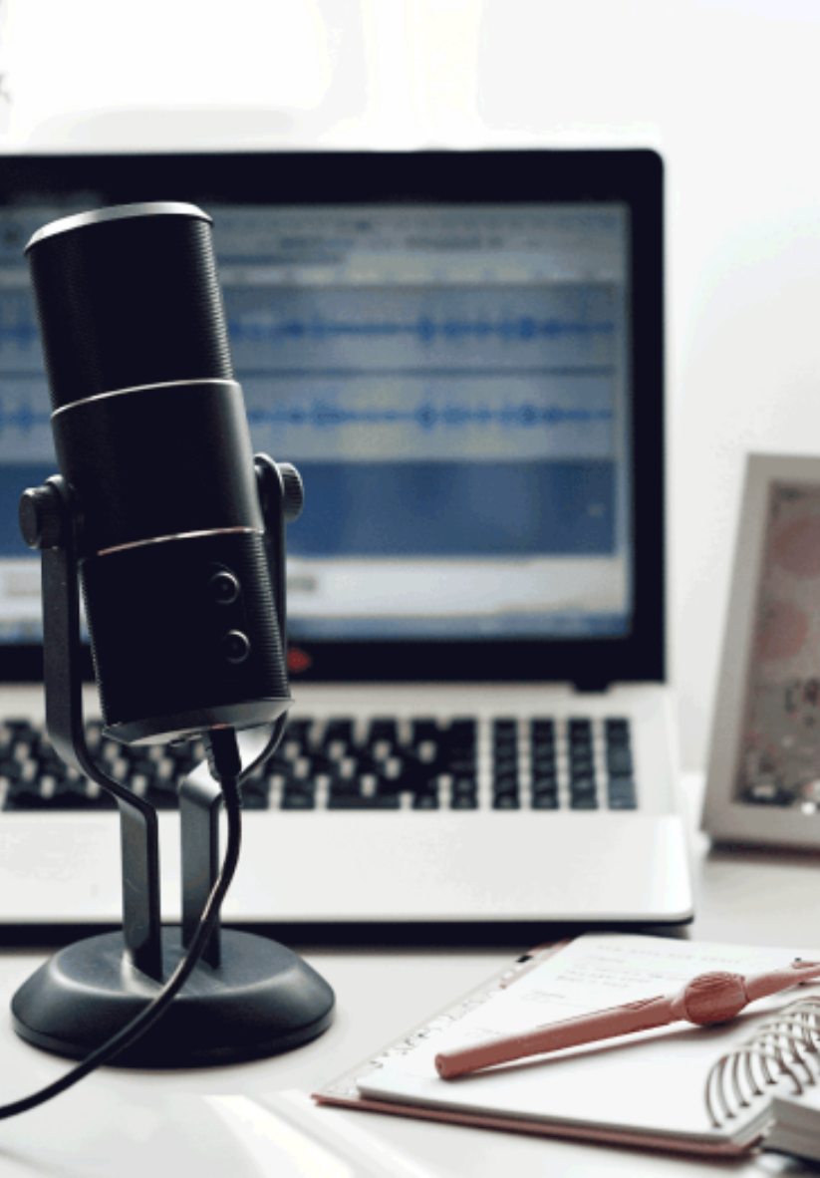
scroll to position [92, 0]
click at [57, 190] on button "Continue" at bounding box center [28, 227] width 57 height 75
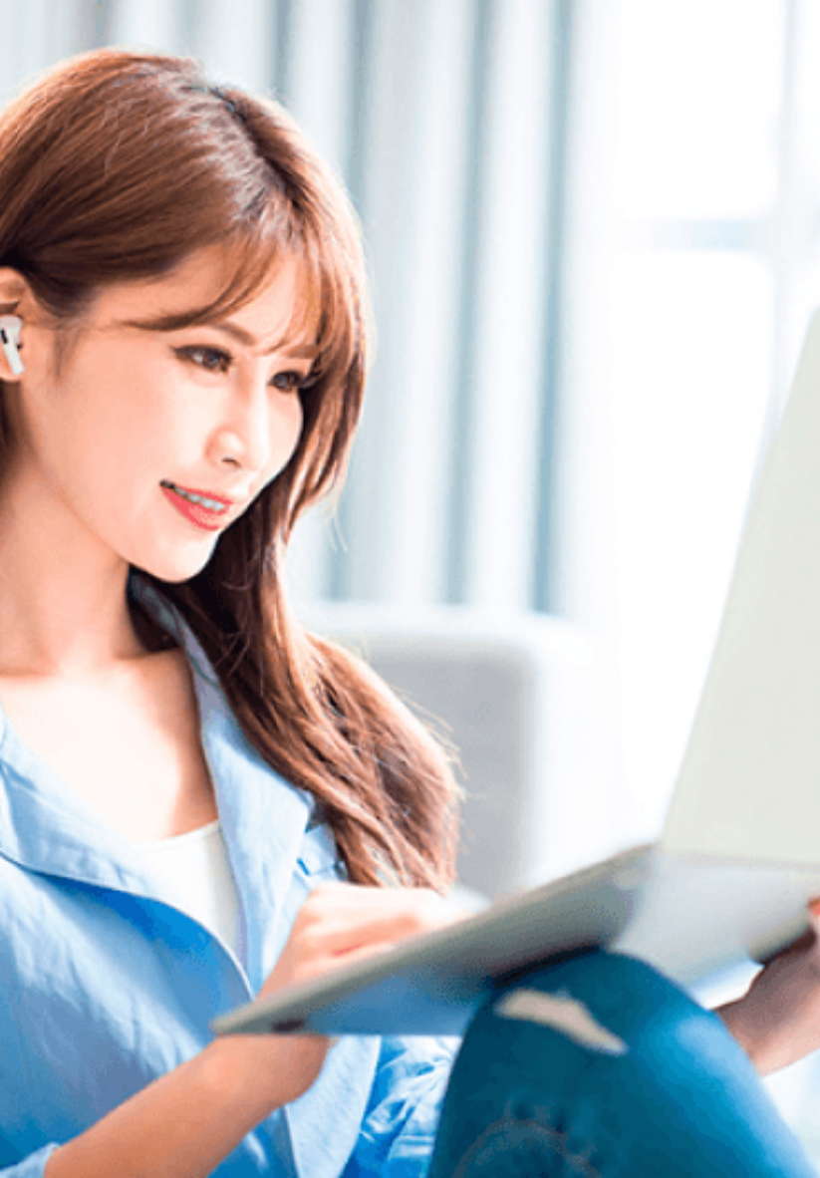
scroll to position [0, 0]
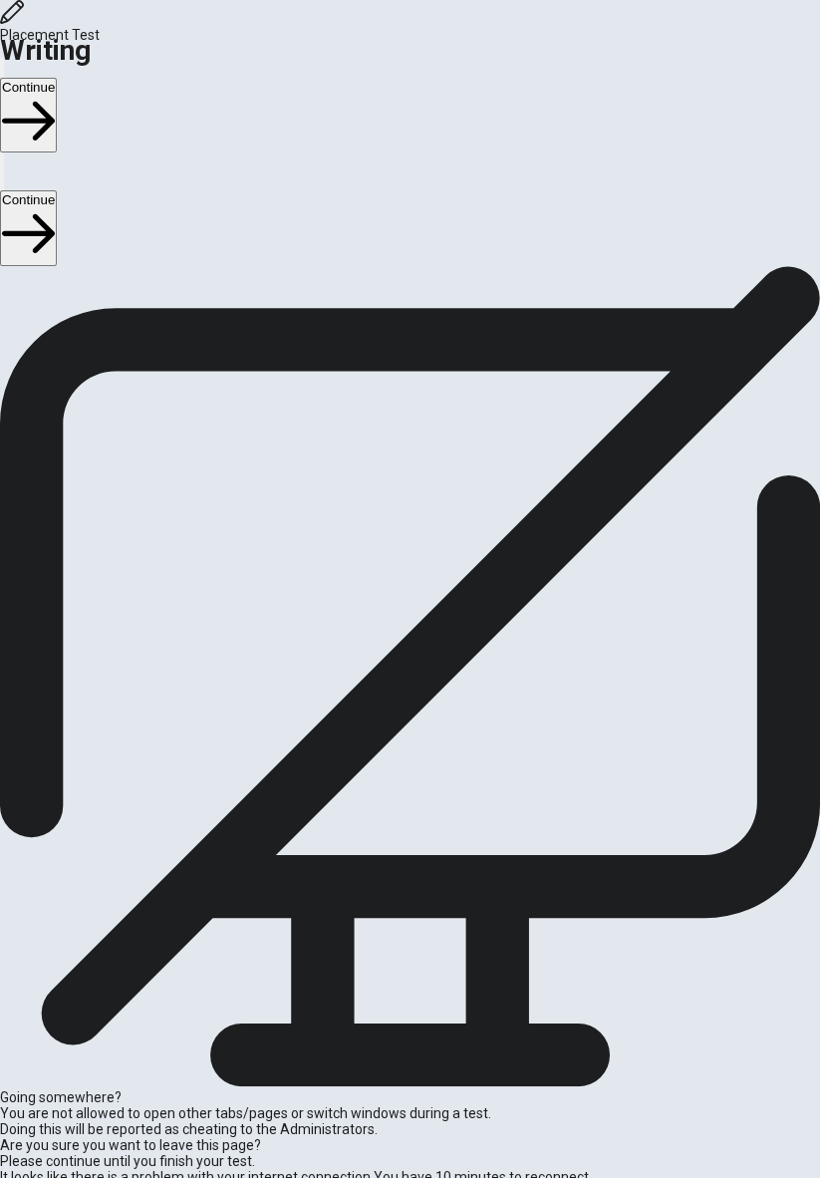
click at [57, 190] on button "Continue" at bounding box center [28, 227] width 57 height 75
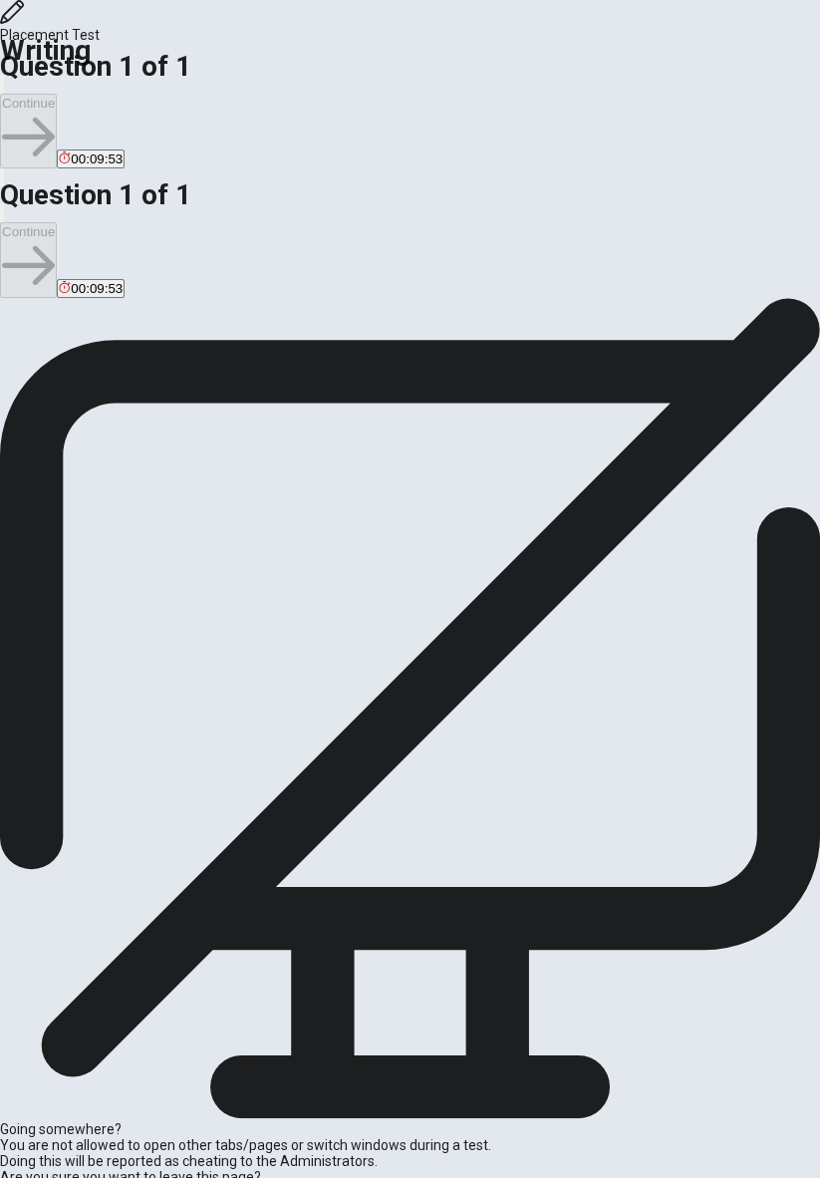
click at [13, 298] on input "checkbox" at bounding box center [6, 304] width 13 height 13
checkbox input "true"
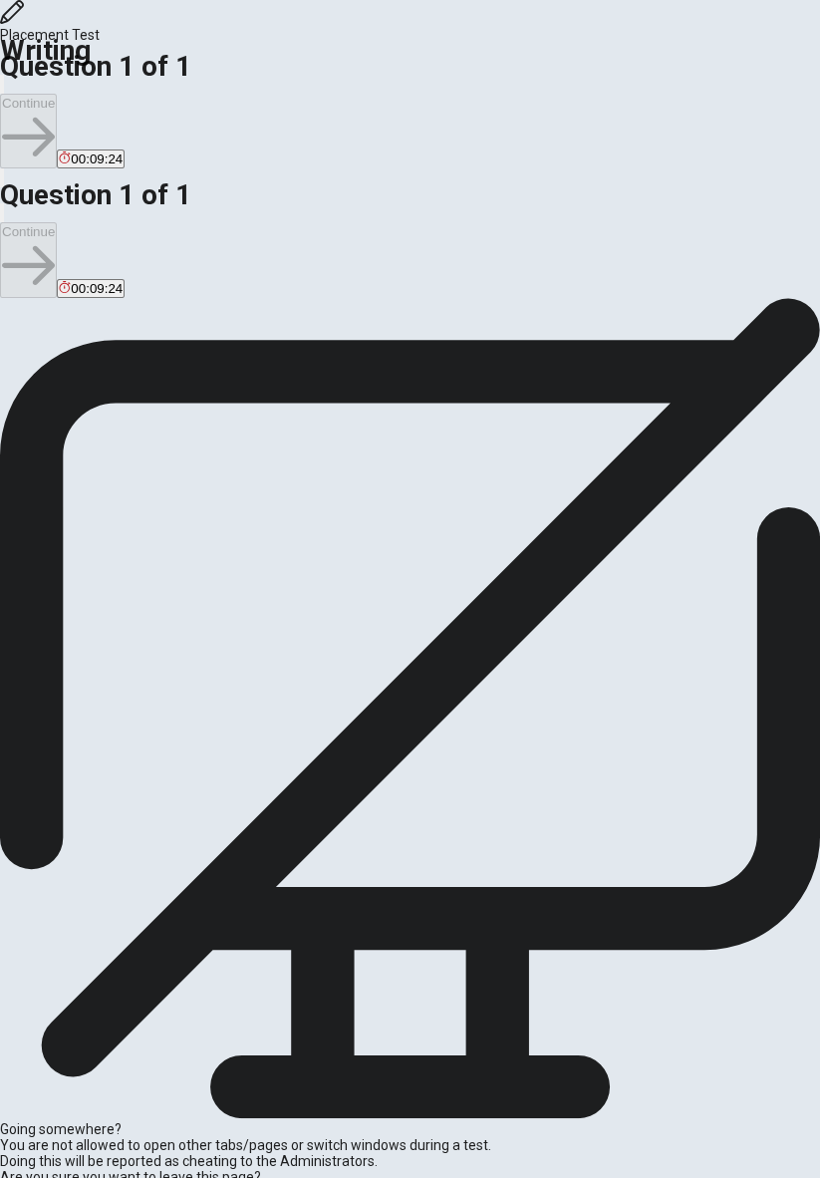
type textarea "I wanna be a manager in a big company,"
click at [13, 306] on input "checkbox" at bounding box center [6, 304] width 13 height 13
click at [13, 298] on input "checkbox" at bounding box center [6, 304] width 13 height 13
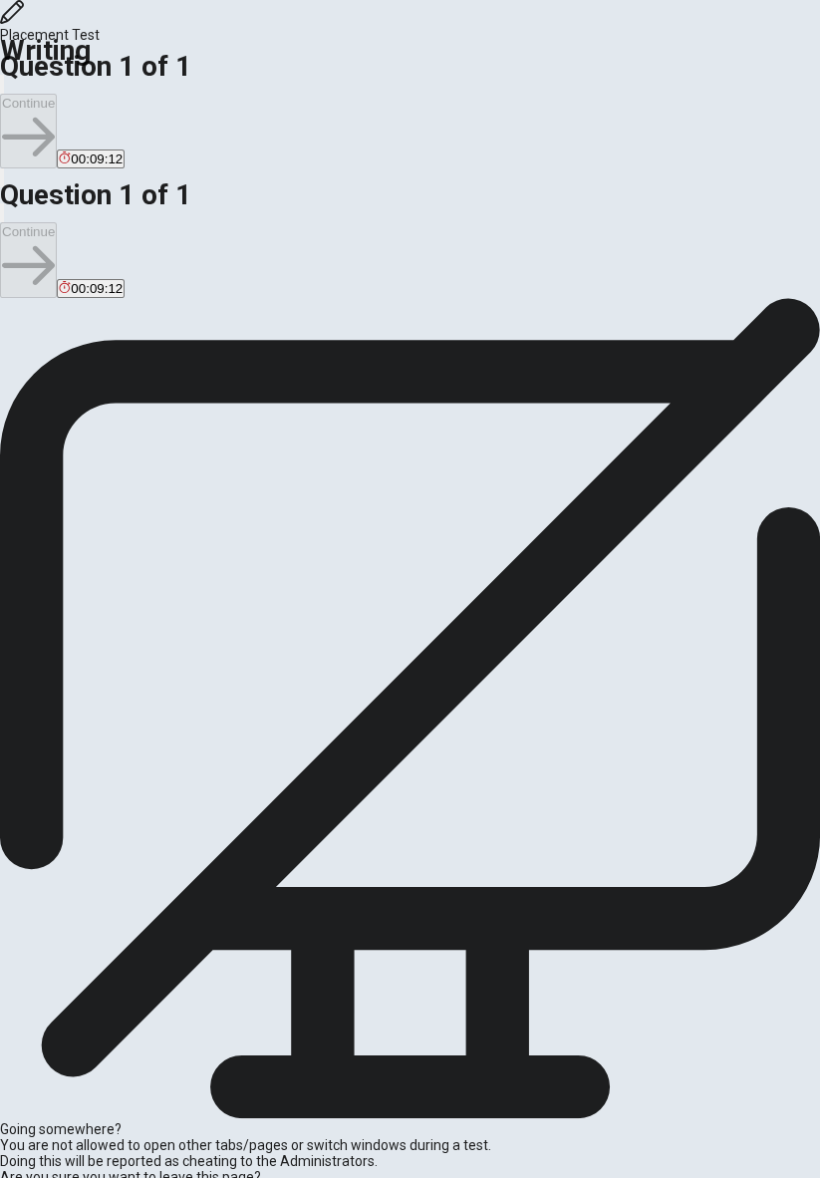
click at [13, 301] on input "checkbox" at bounding box center [6, 304] width 13 height 13
checkbox input "true"
type textarea "I wanna be a manager in a big company, and manager people. I like work with peo…"
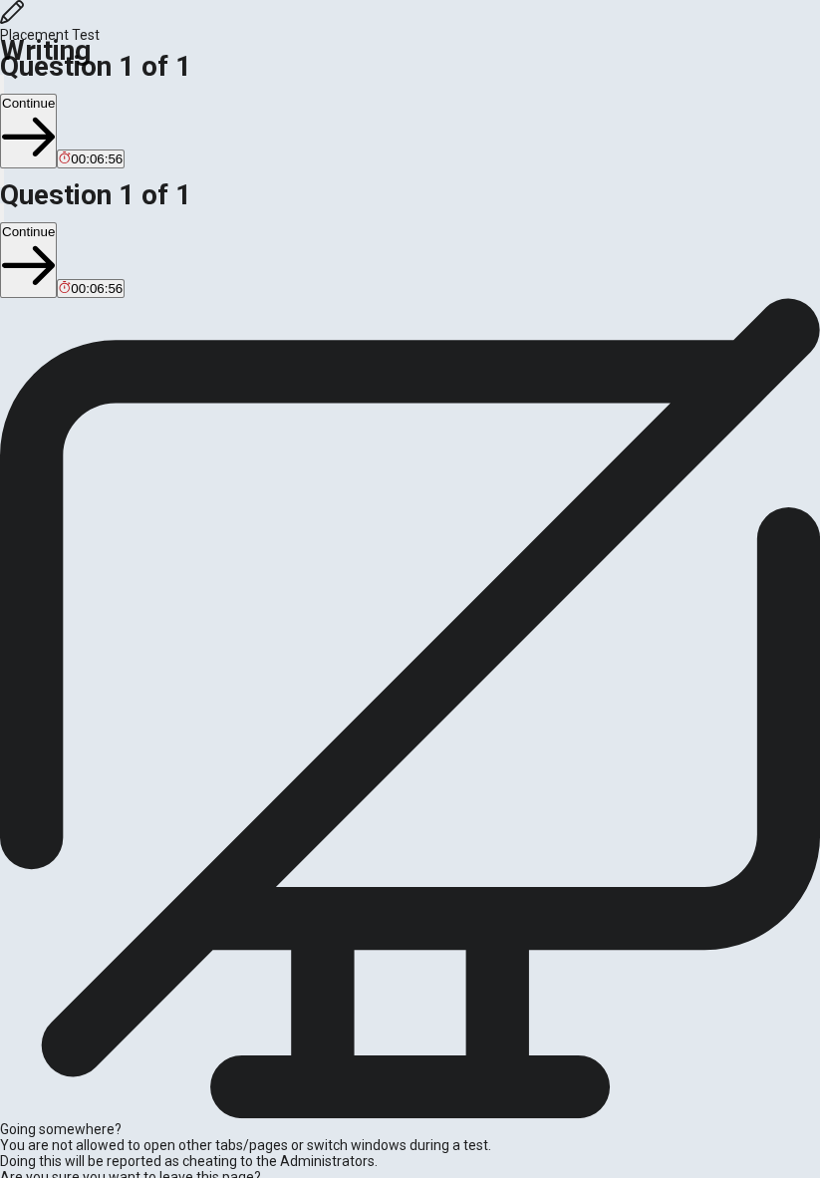
click at [57, 222] on button "Continue" at bounding box center [28, 259] width 57 height 75
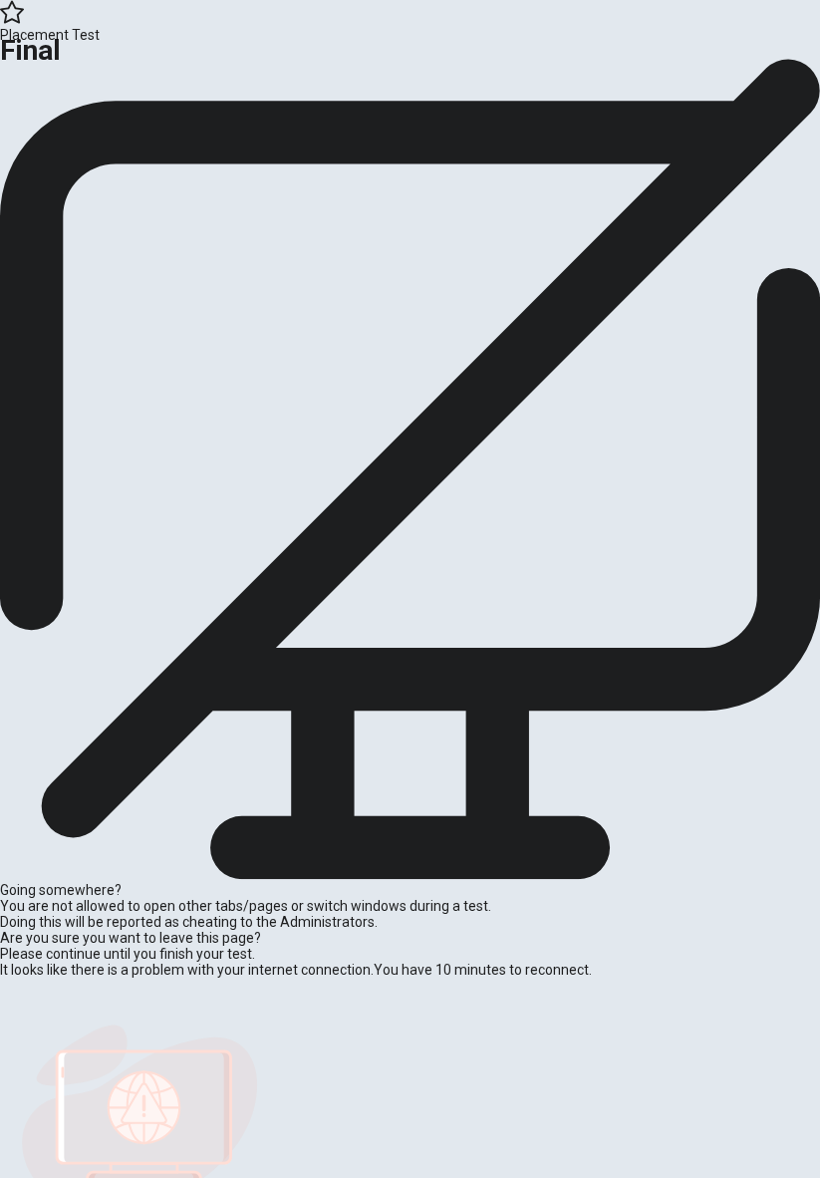
click at [81, 134] on button "Continue" at bounding box center [40, 120] width 81 height 27
